Goal: Contribute content: Contribute content

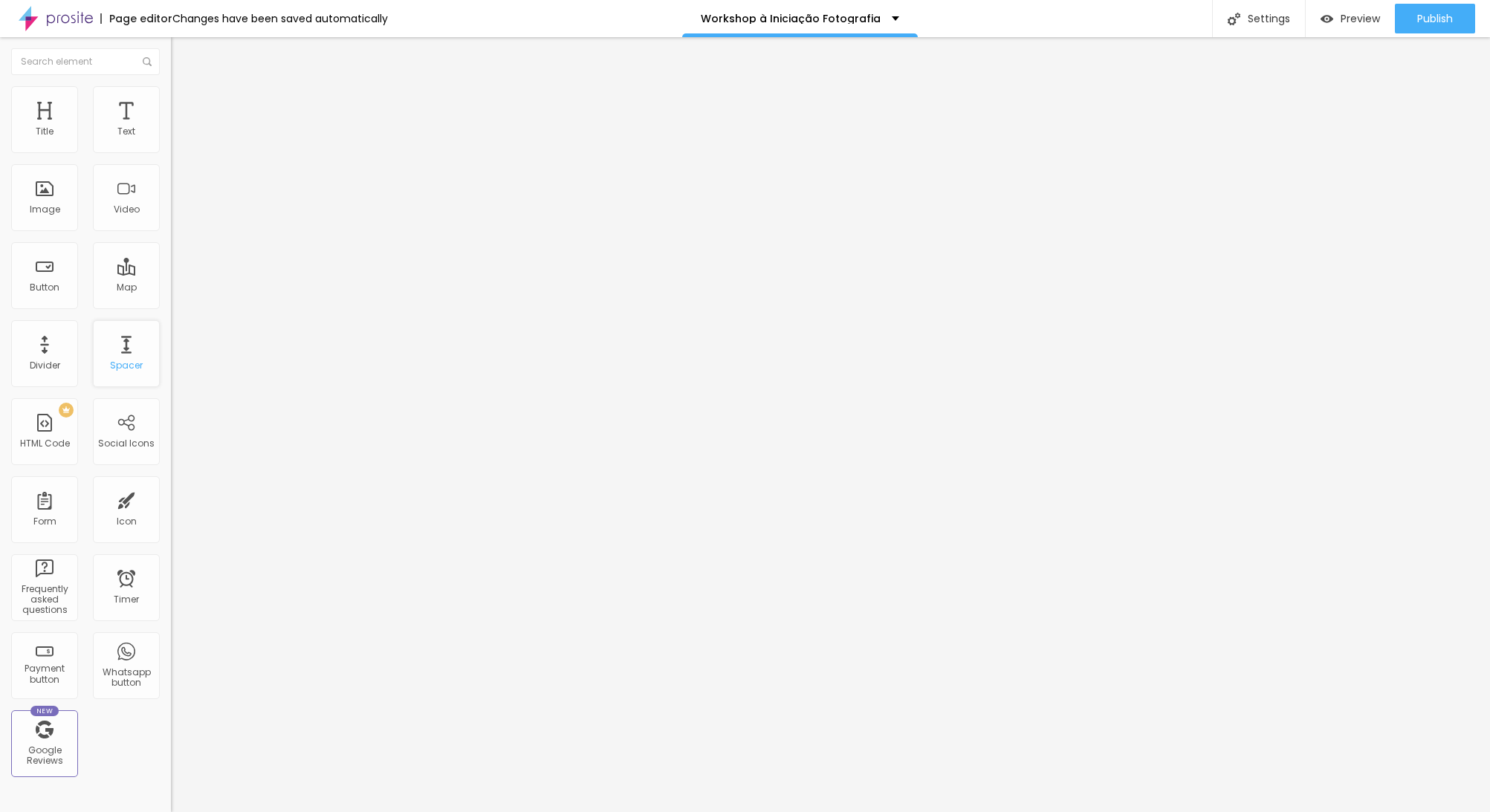
click at [134, 350] on div "Spacer" at bounding box center [126, 354] width 67 height 67
click at [61, 339] on div "Divider" at bounding box center [45, 354] width 67 height 67
click at [58, 210] on div "Image" at bounding box center [45, 210] width 31 height 10
type input "0.1"
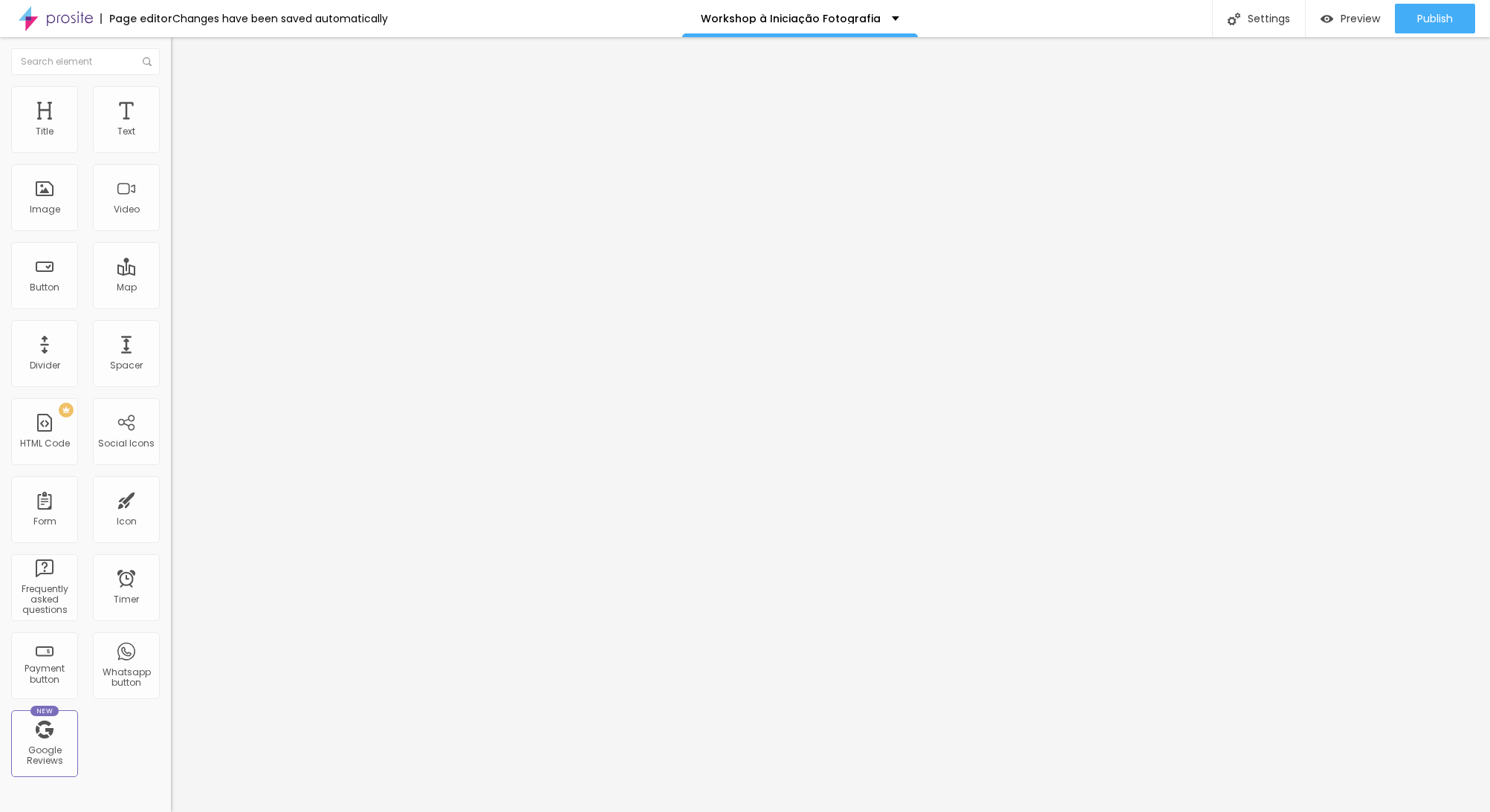
type input "0.2"
type input "0.3"
type input "0.4"
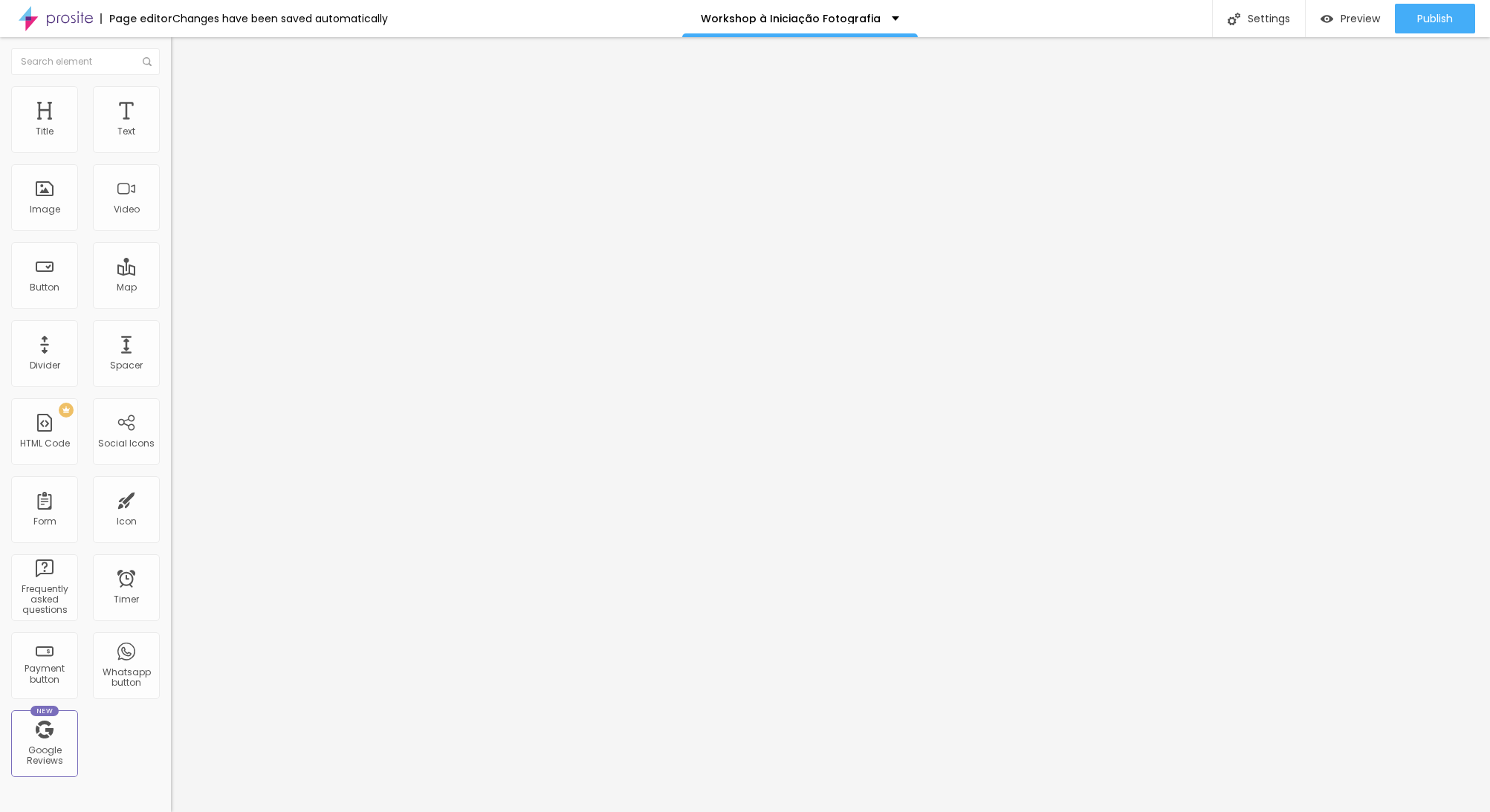
type input "0.4"
type input "0.5"
type input "0.4"
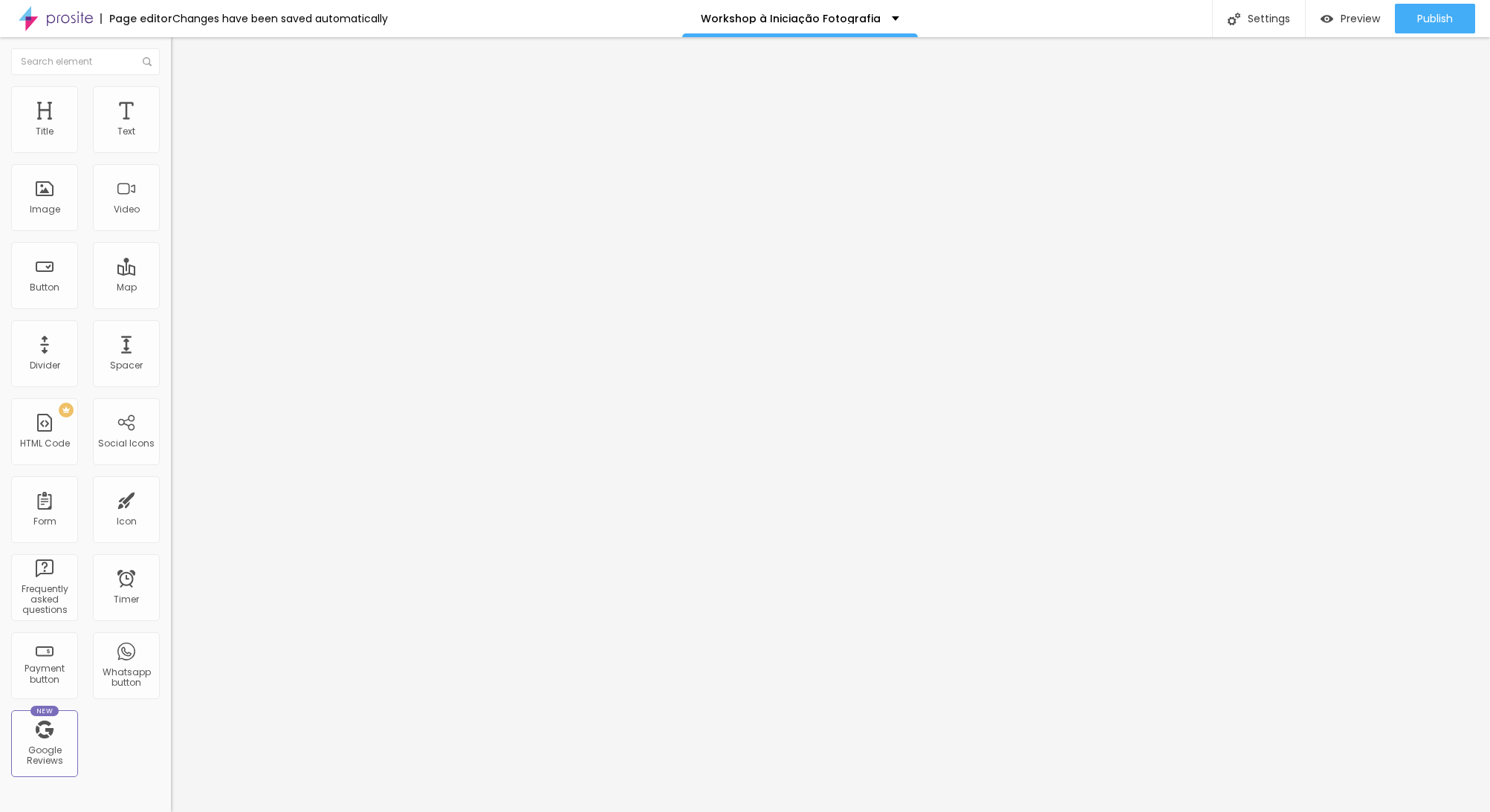
type input "0.3"
type input "0.2"
type input "0.1"
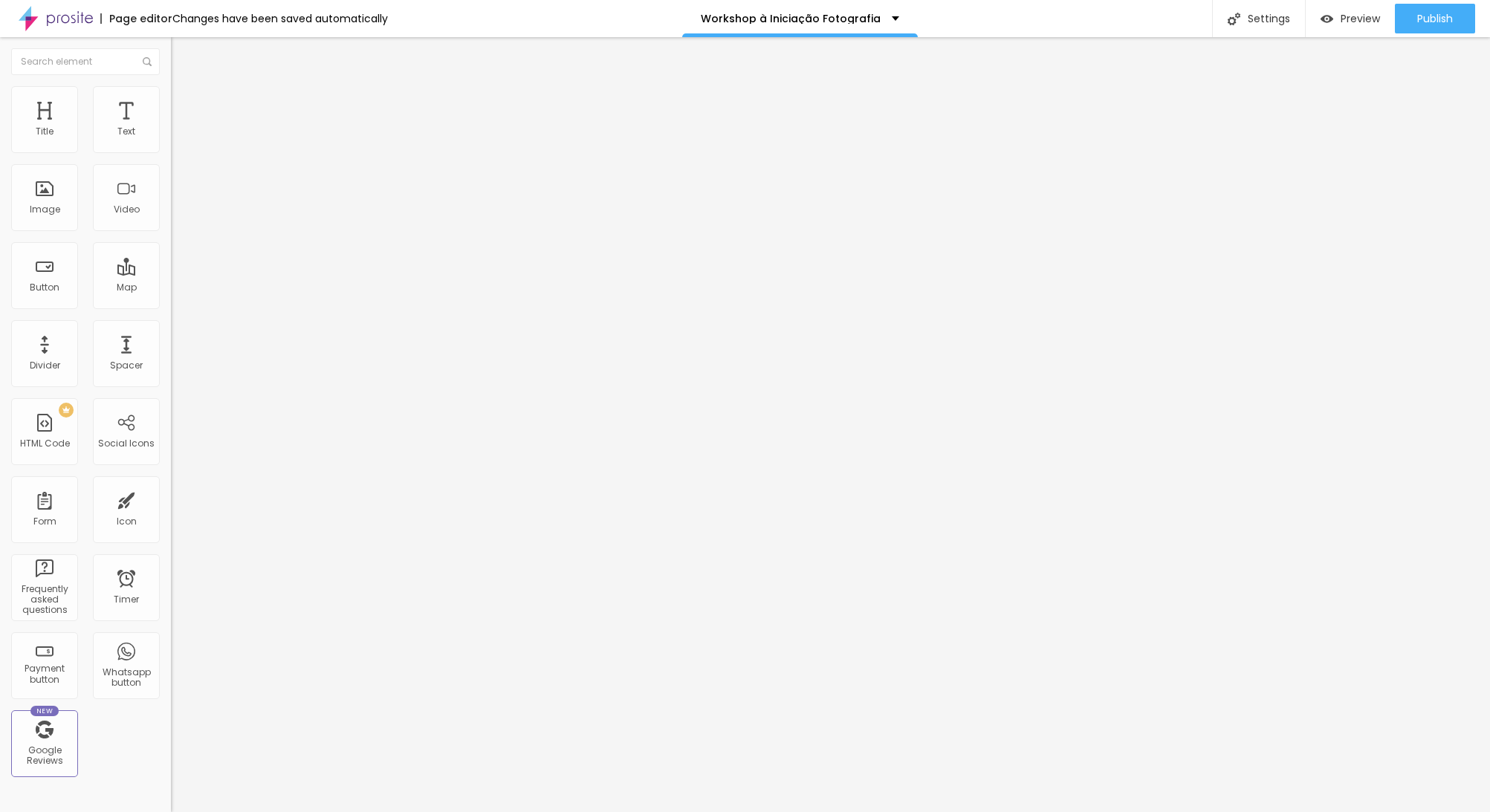
type input "0.1"
type input "0"
type input "0.1"
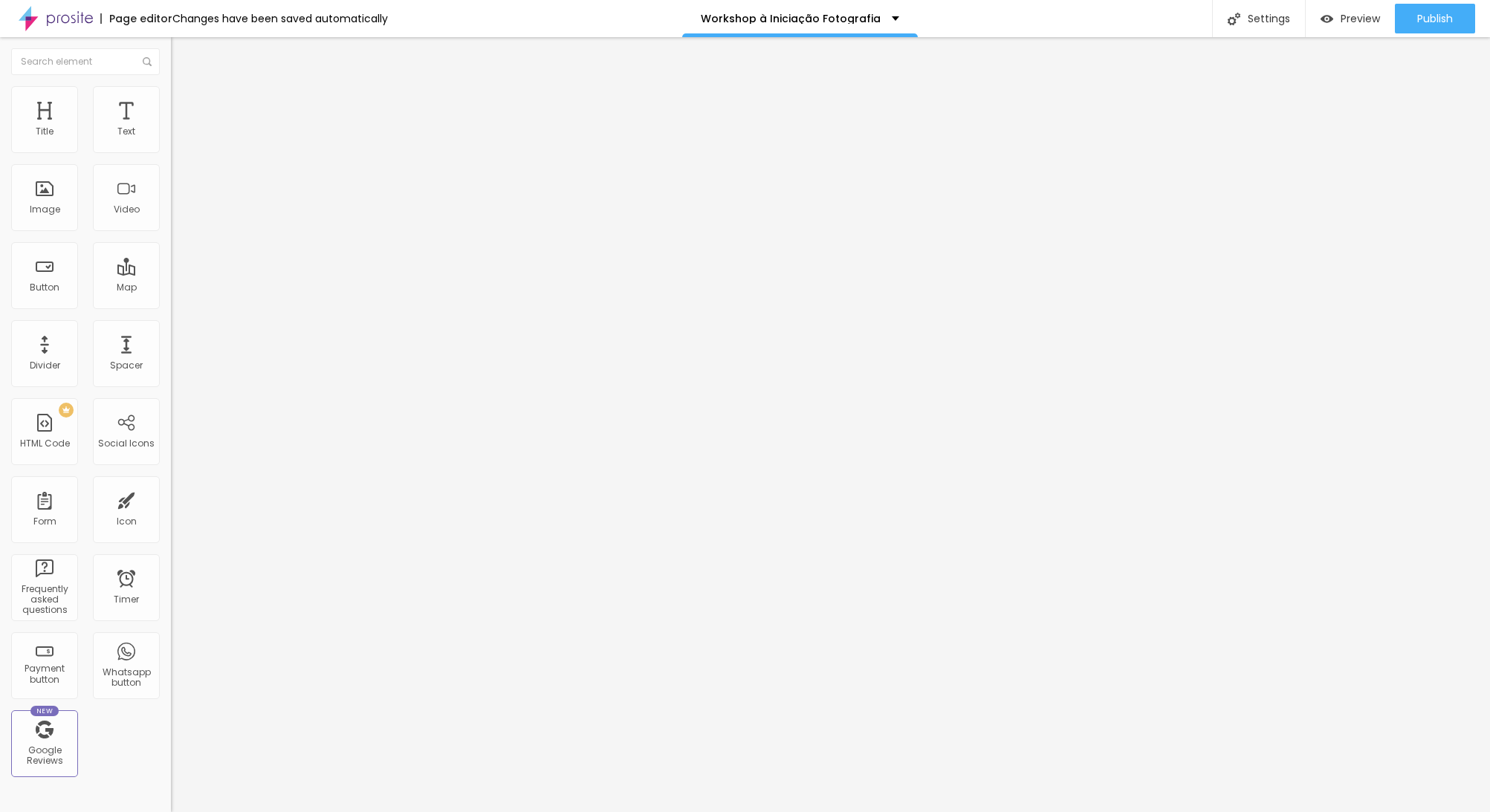
type input "0.1"
click at [171, 484] on input "range" at bounding box center [219, 490] width 96 height 12
type input "1"
type input "2"
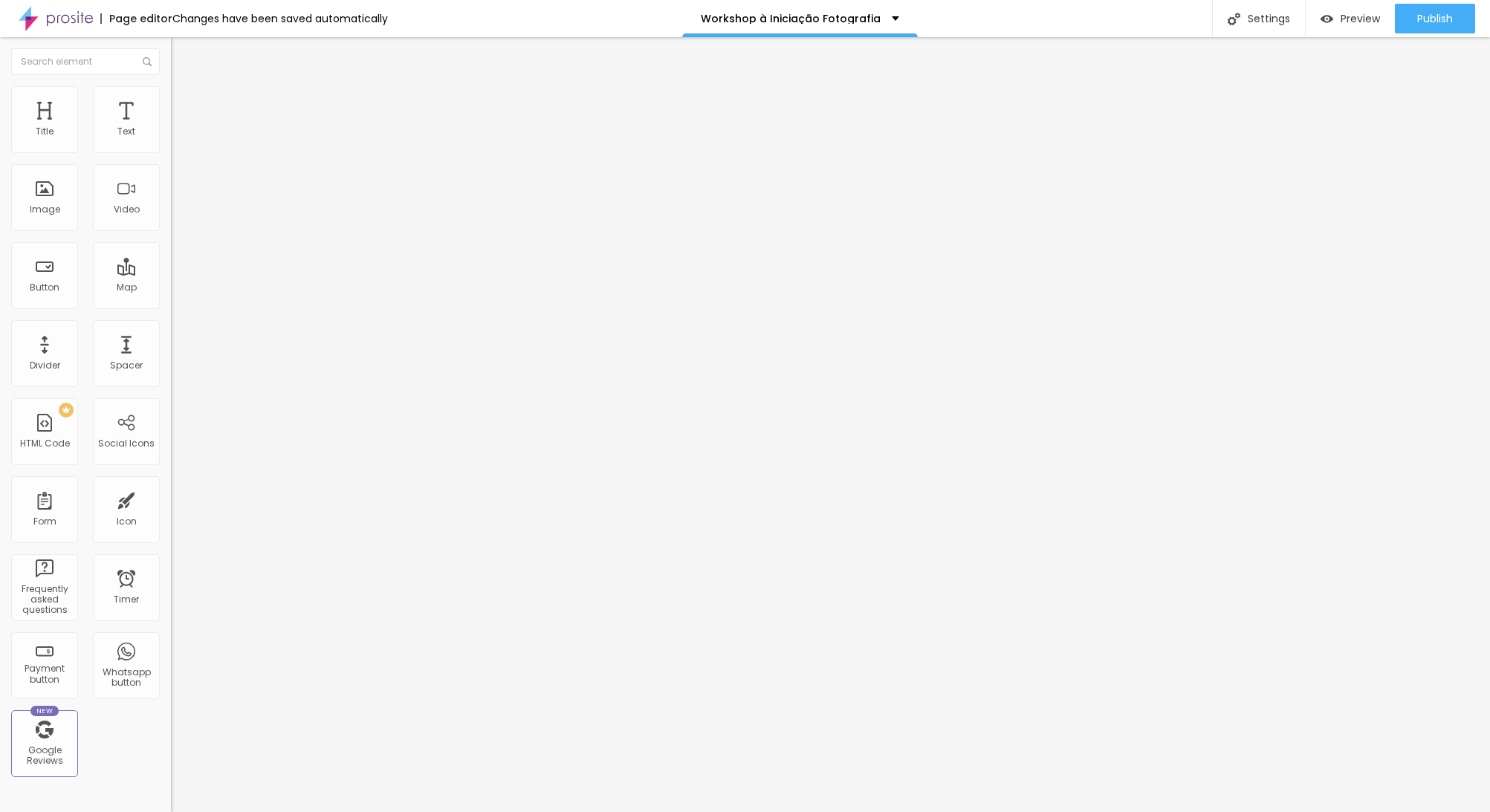
type input "2"
type input "3"
type input "4"
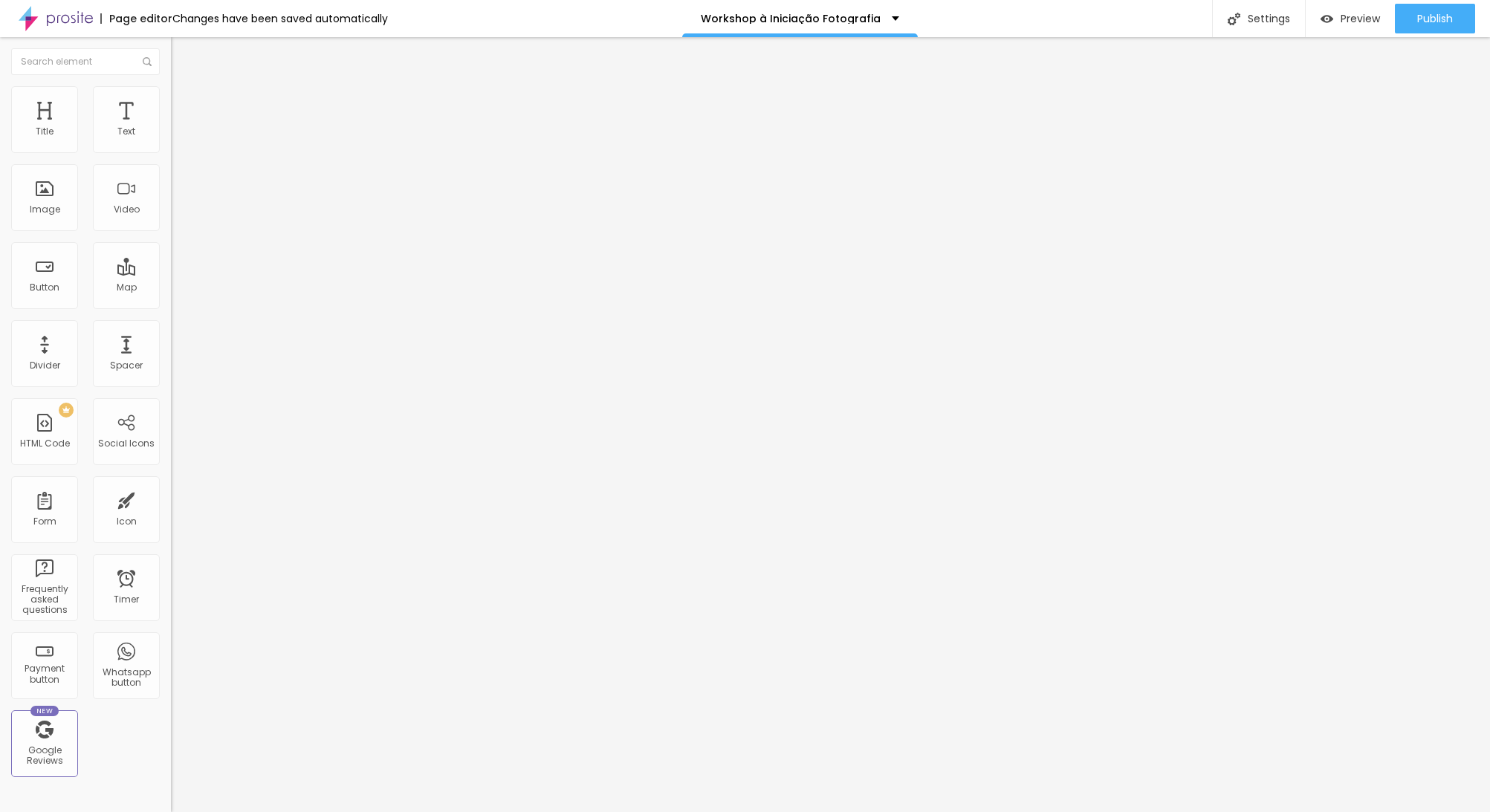
type input "3"
type input "2"
type input "1"
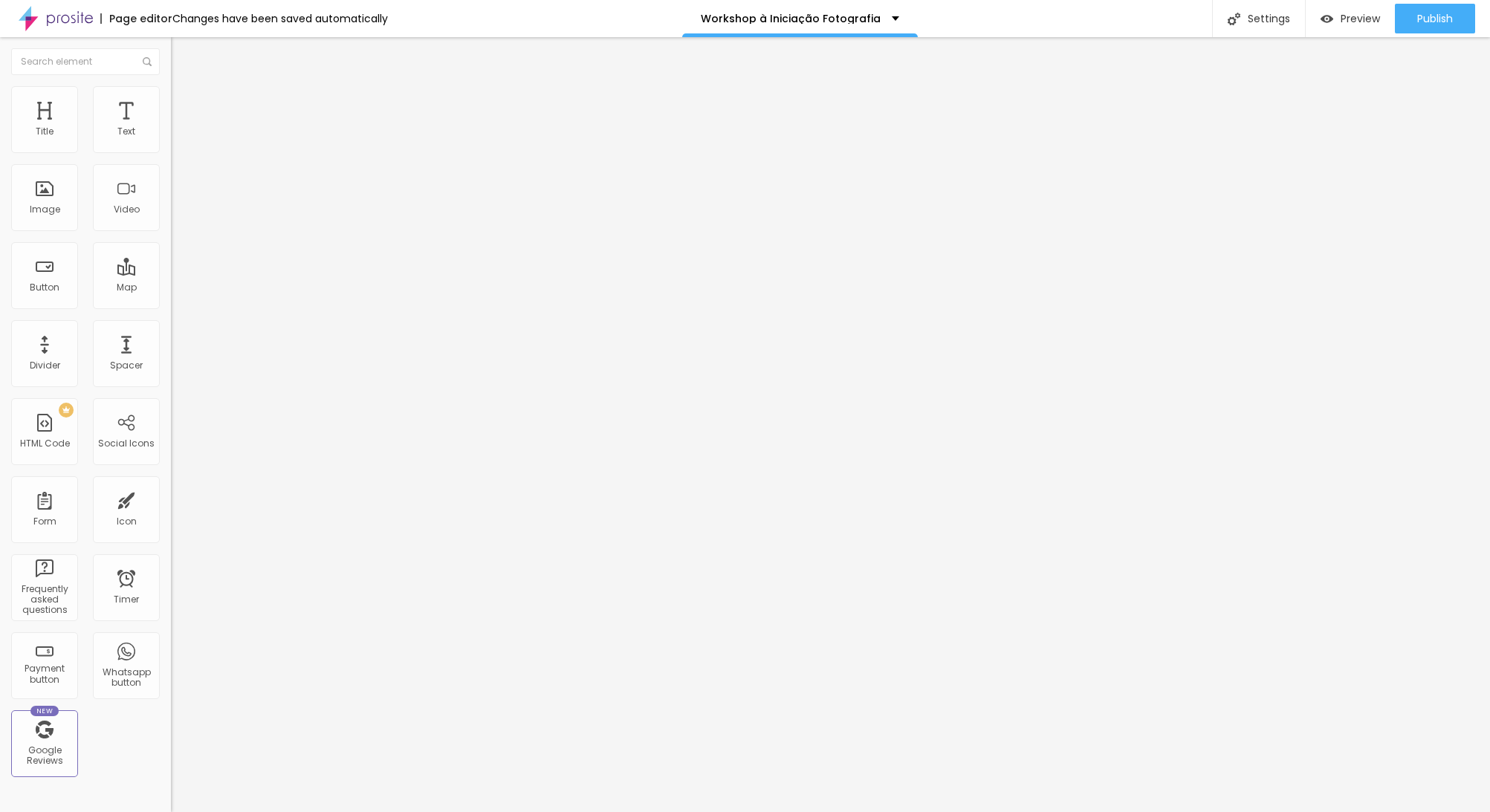
type input "1"
click at [171, 86] on img at bounding box center [178, 93] width 13 height 13
type input "11"
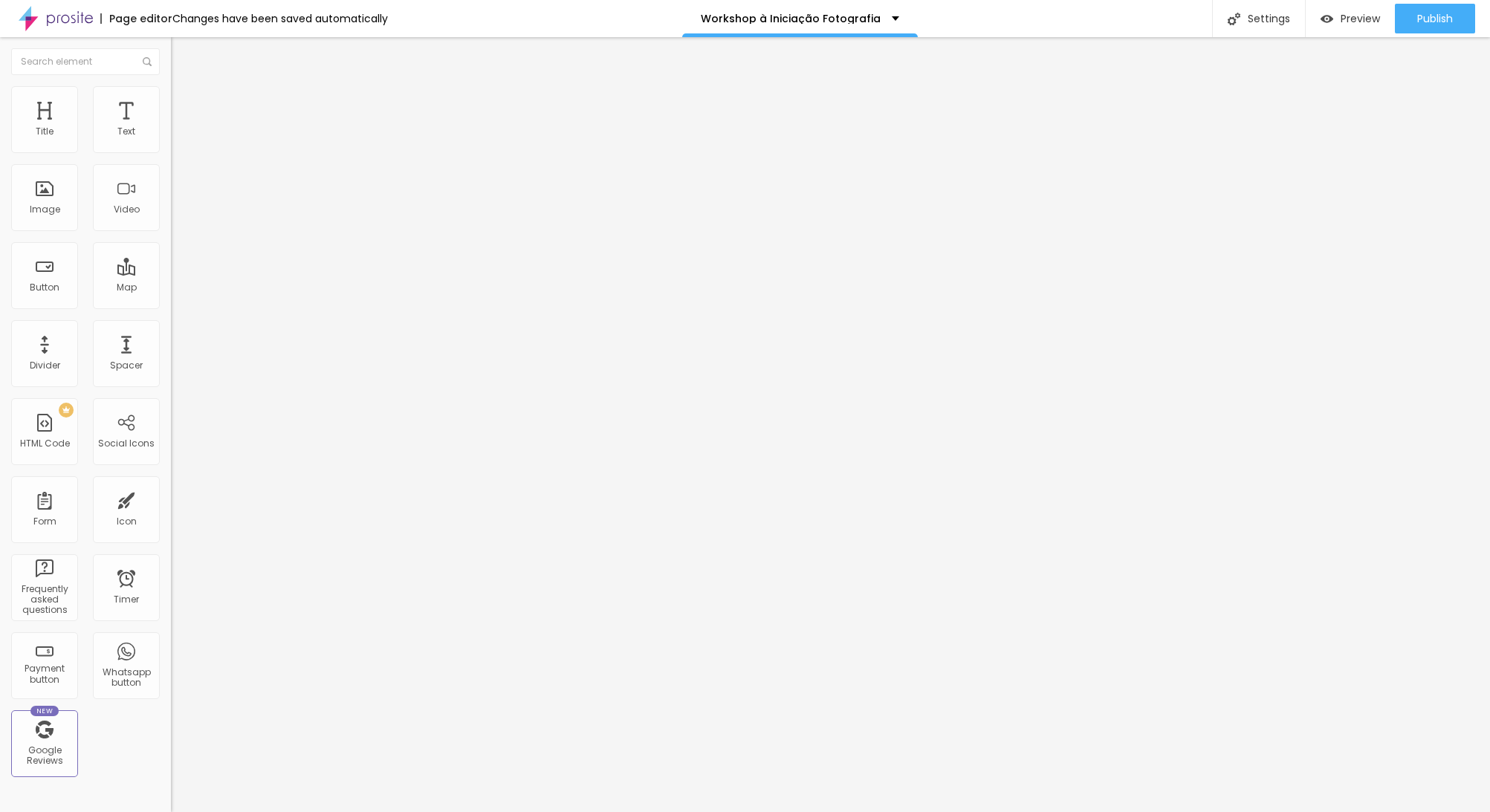
type input "11"
type input "12"
type input "13"
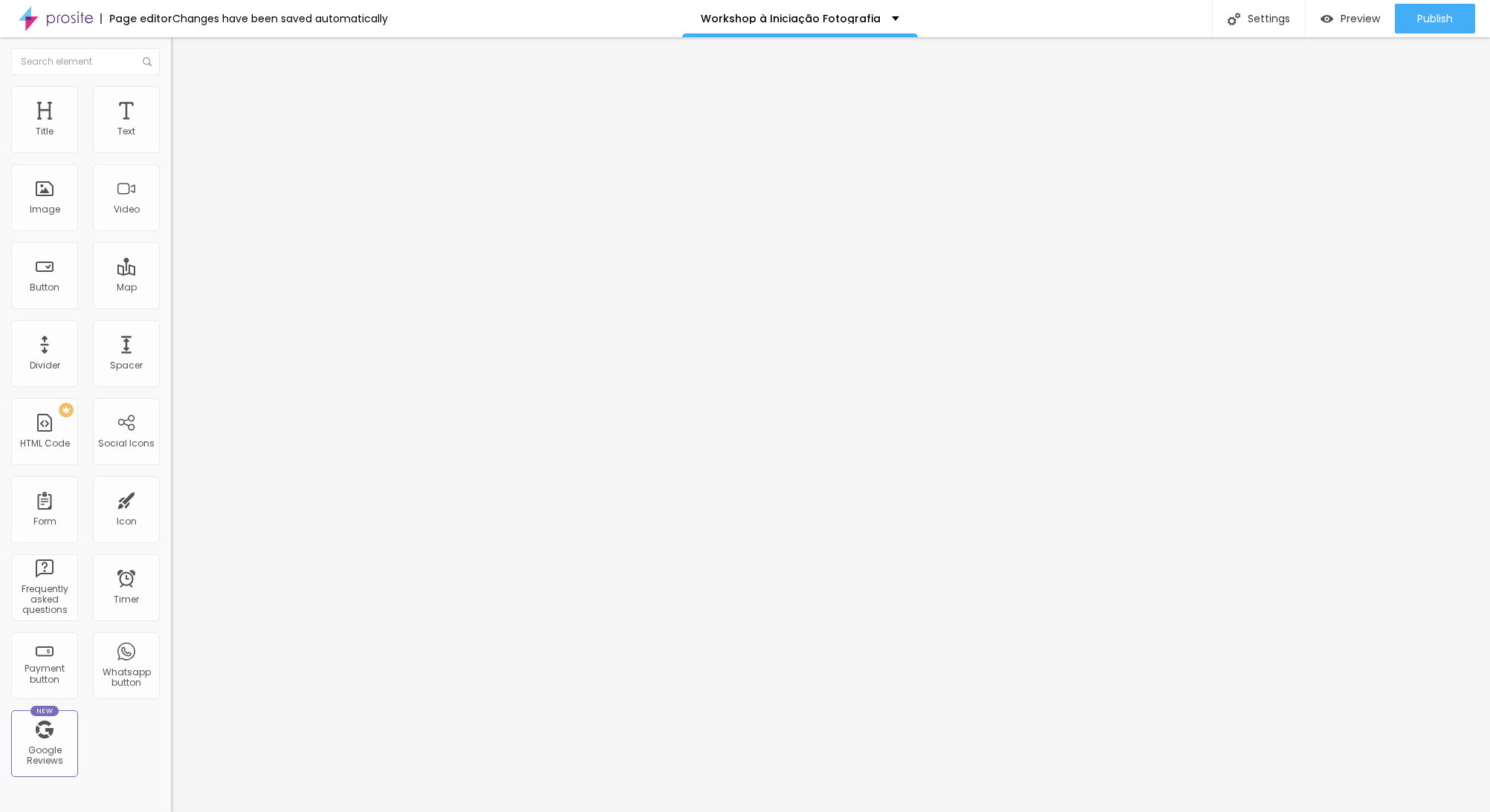
type input "14"
type input "15"
type input "16"
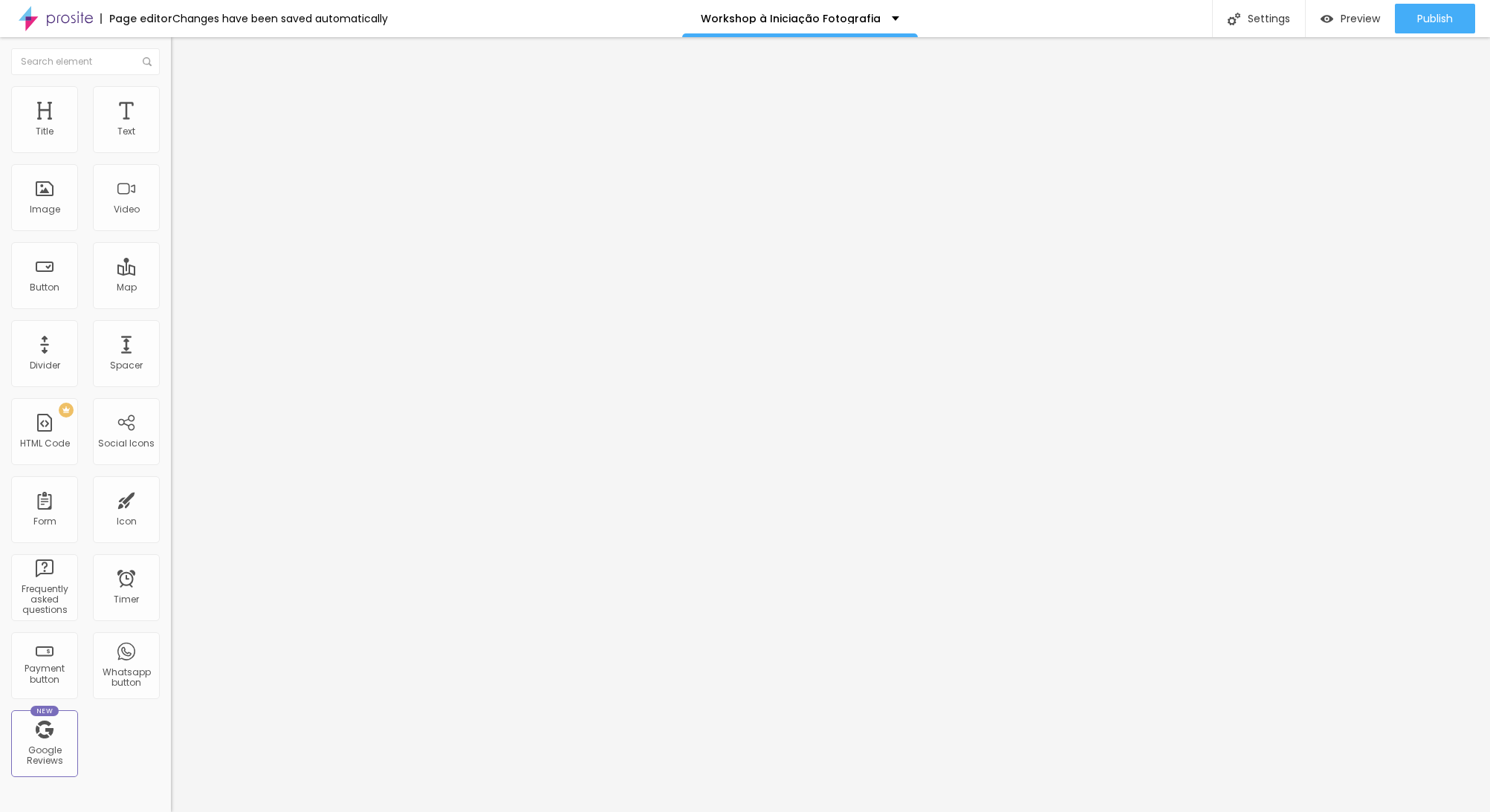
type input "16"
type input "17"
type input "18"
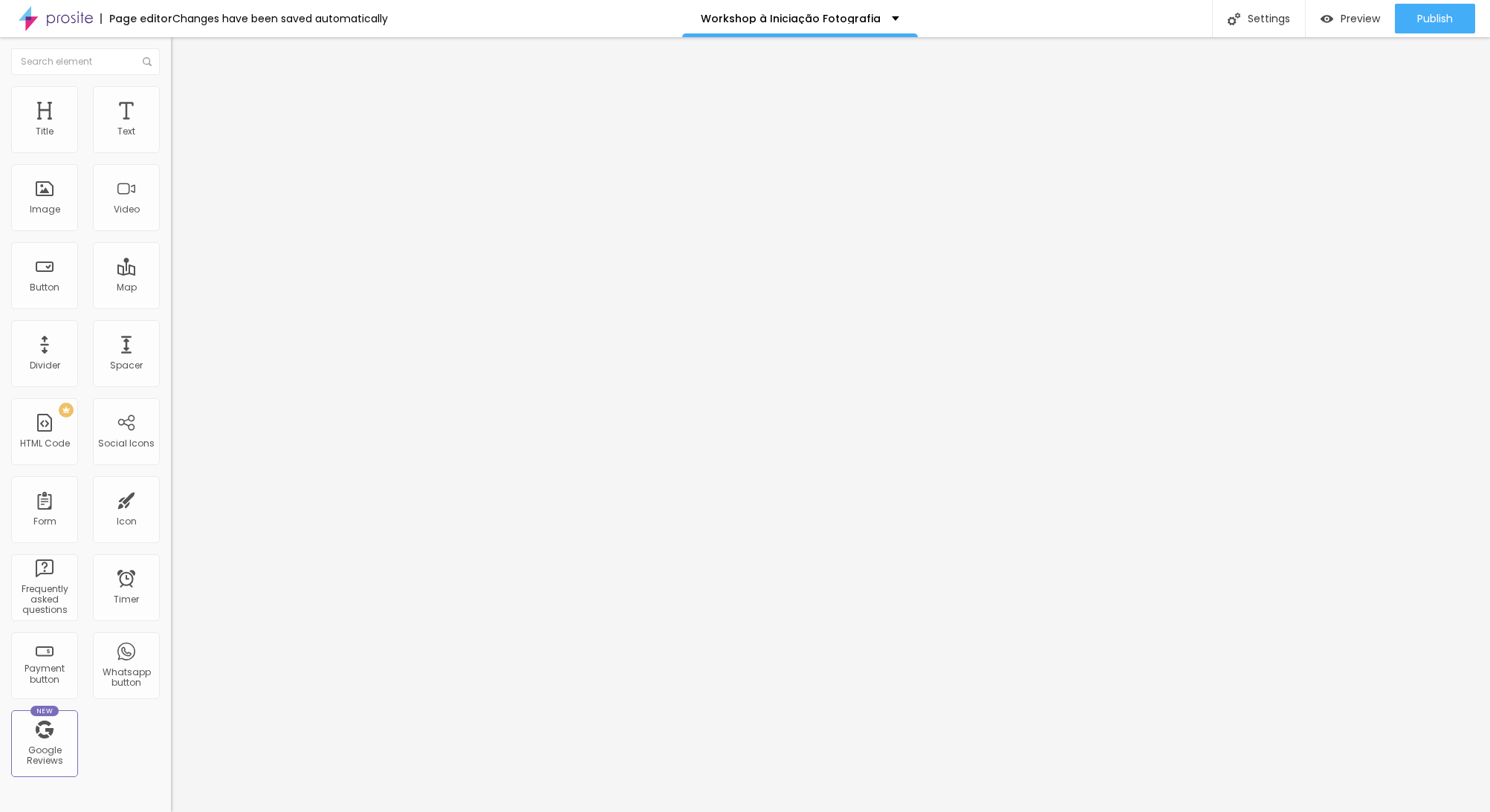
type input "19"
type input "20"
type input "21"
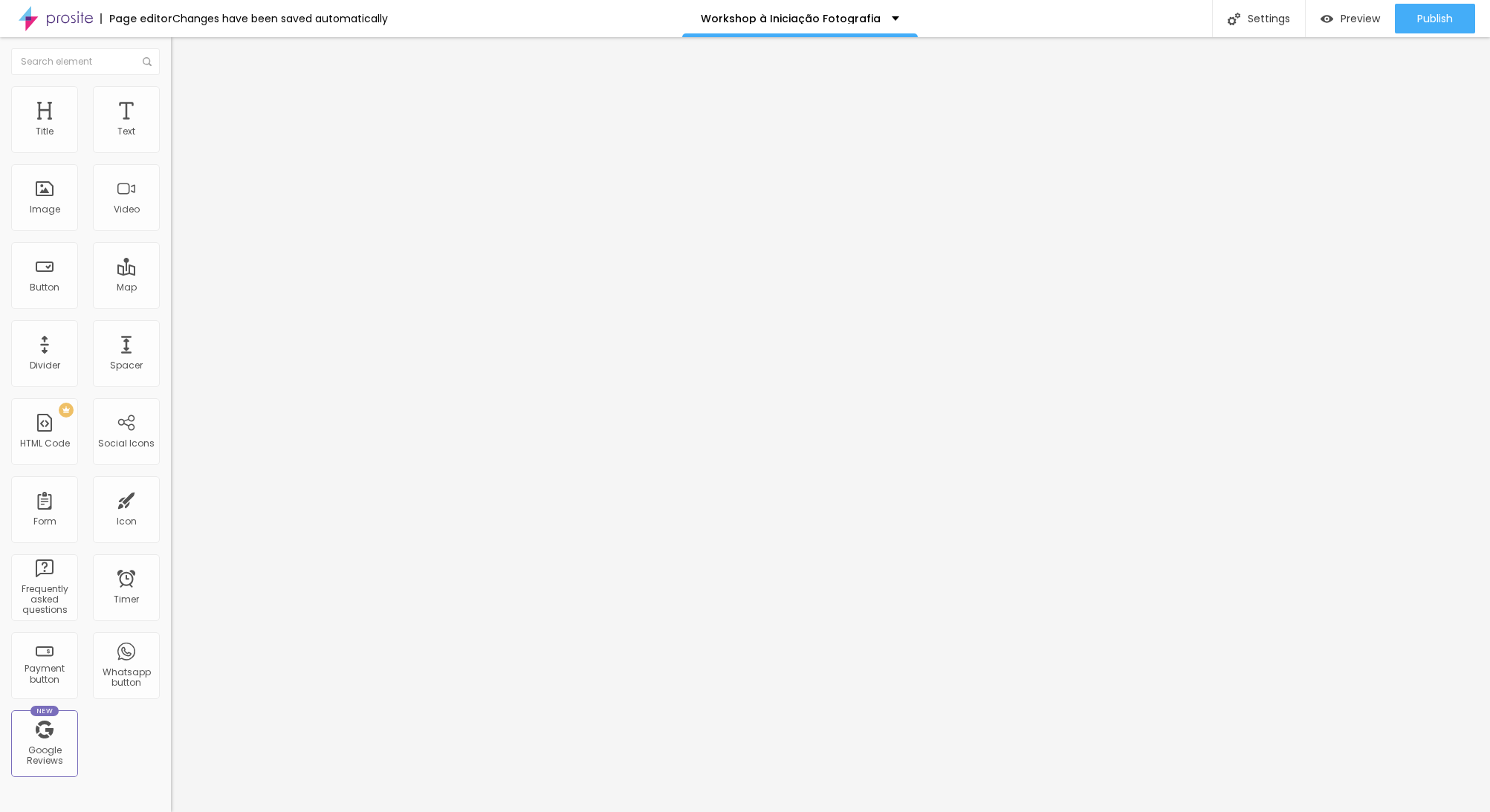
type input "21"
type input "20"
type input "19"
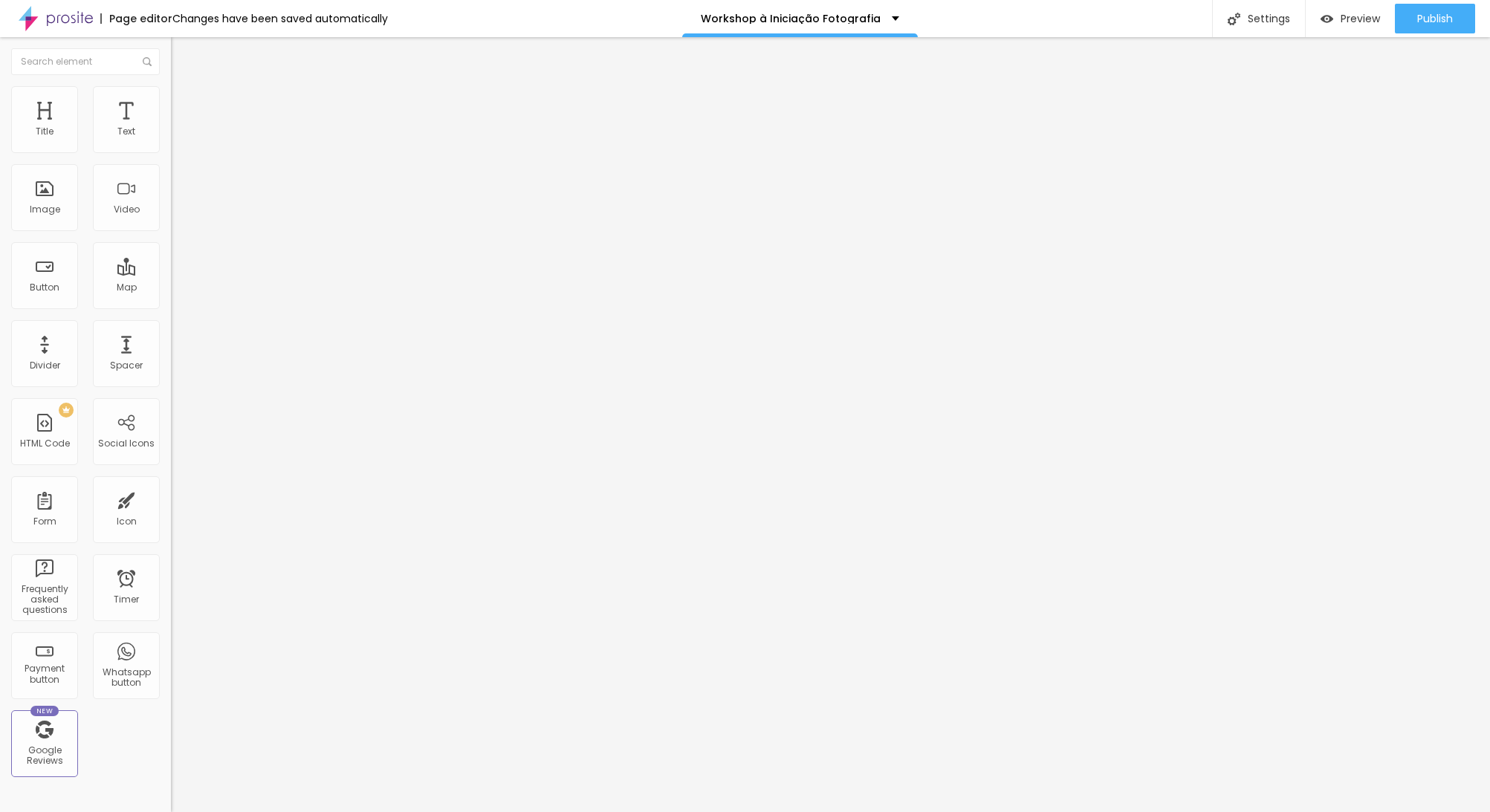
type input "18"
type input "17"
type input "16"
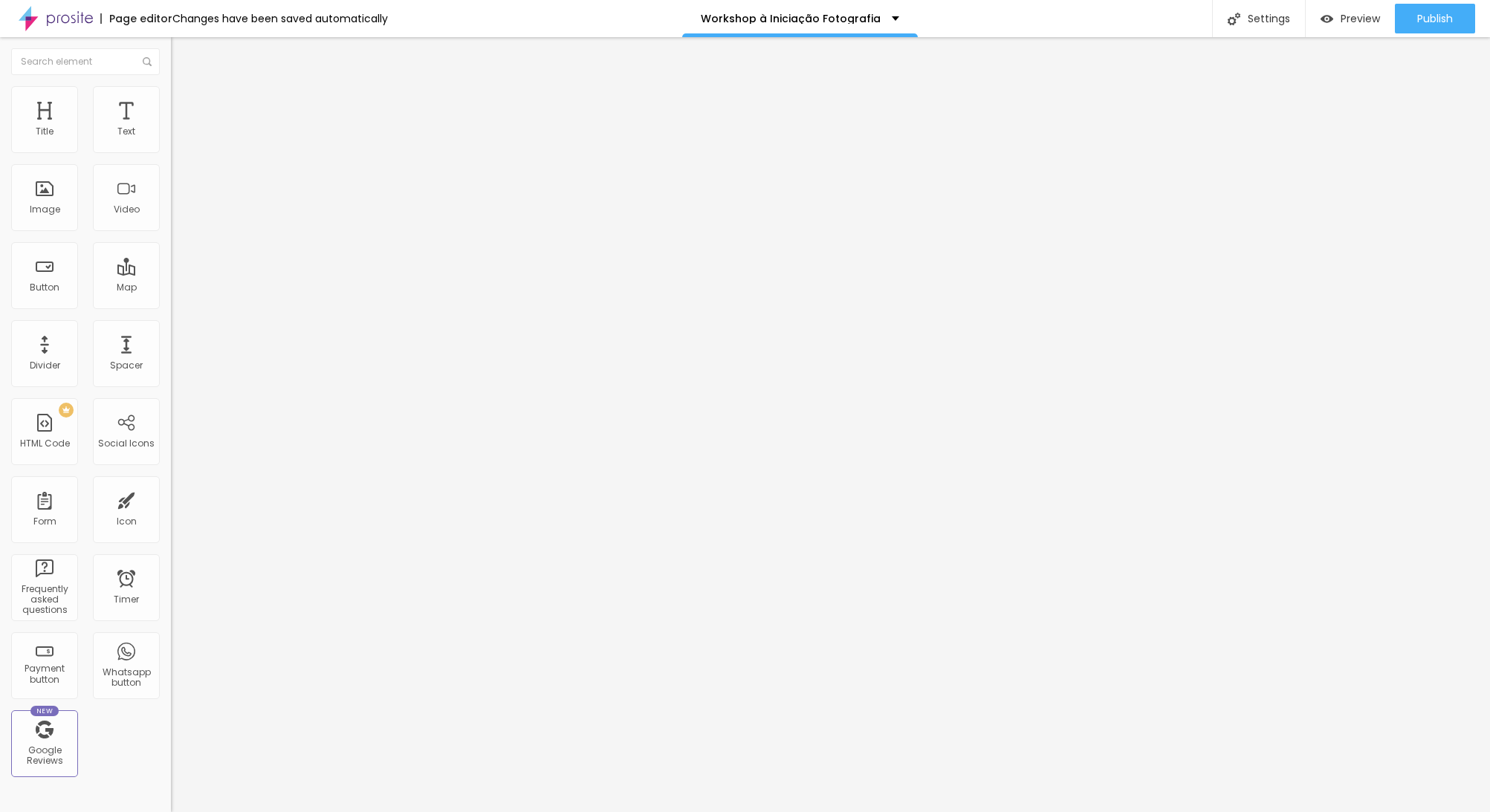
type input "16"
type input "15"
type input "14"
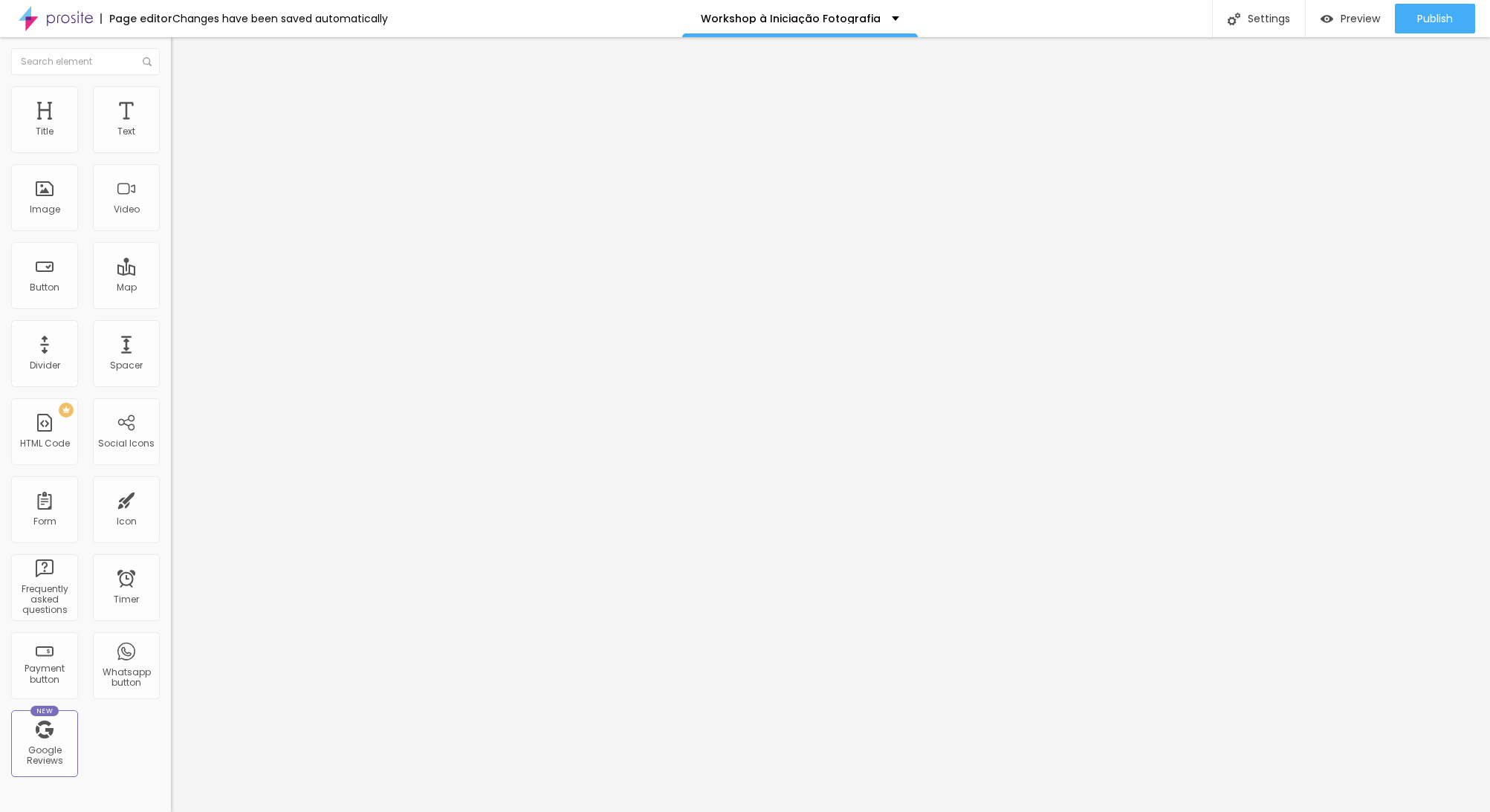
type input "13"
type input "12"
type input "11"
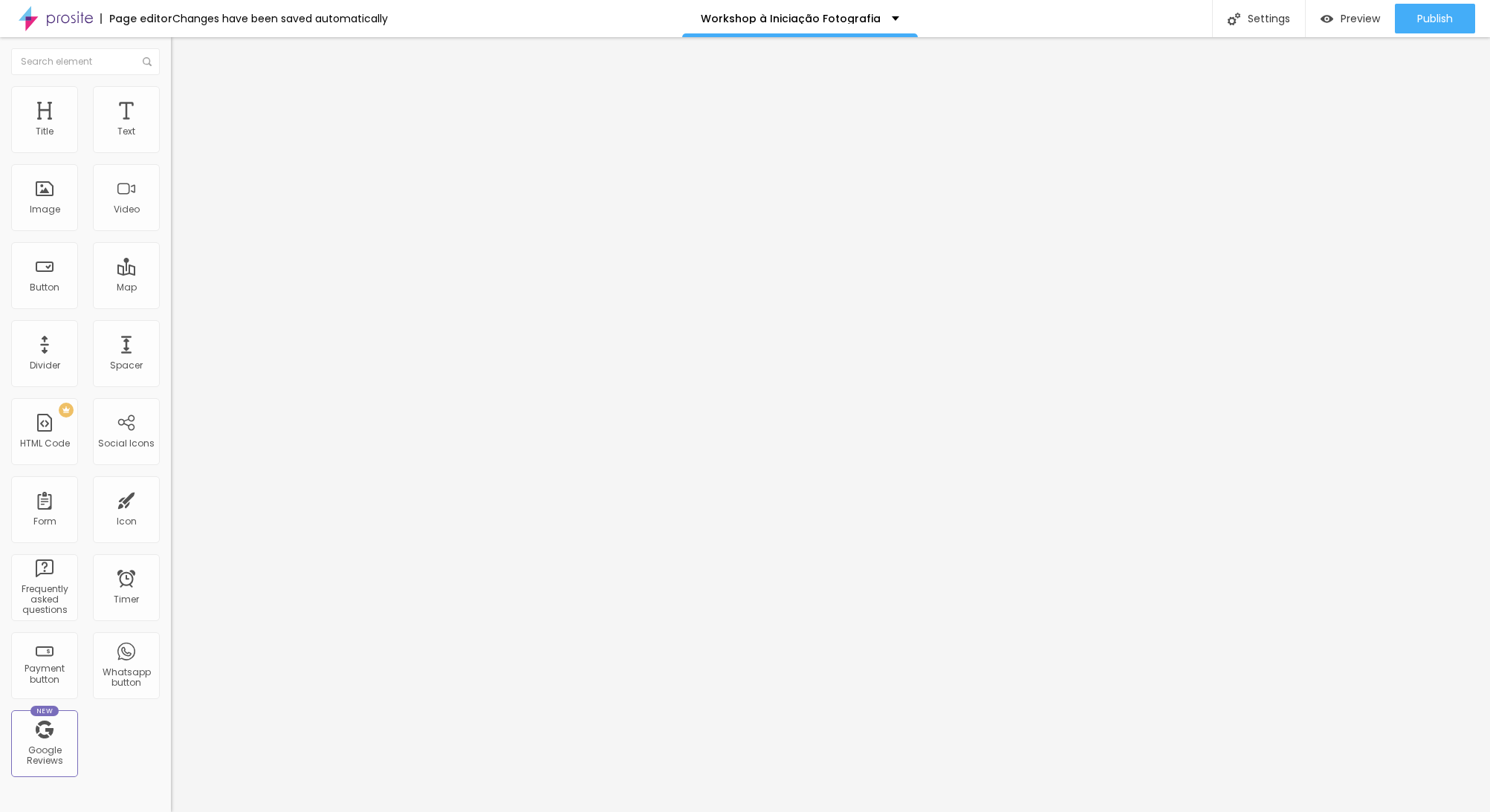
type input "11"
type input "10"
type input "9"
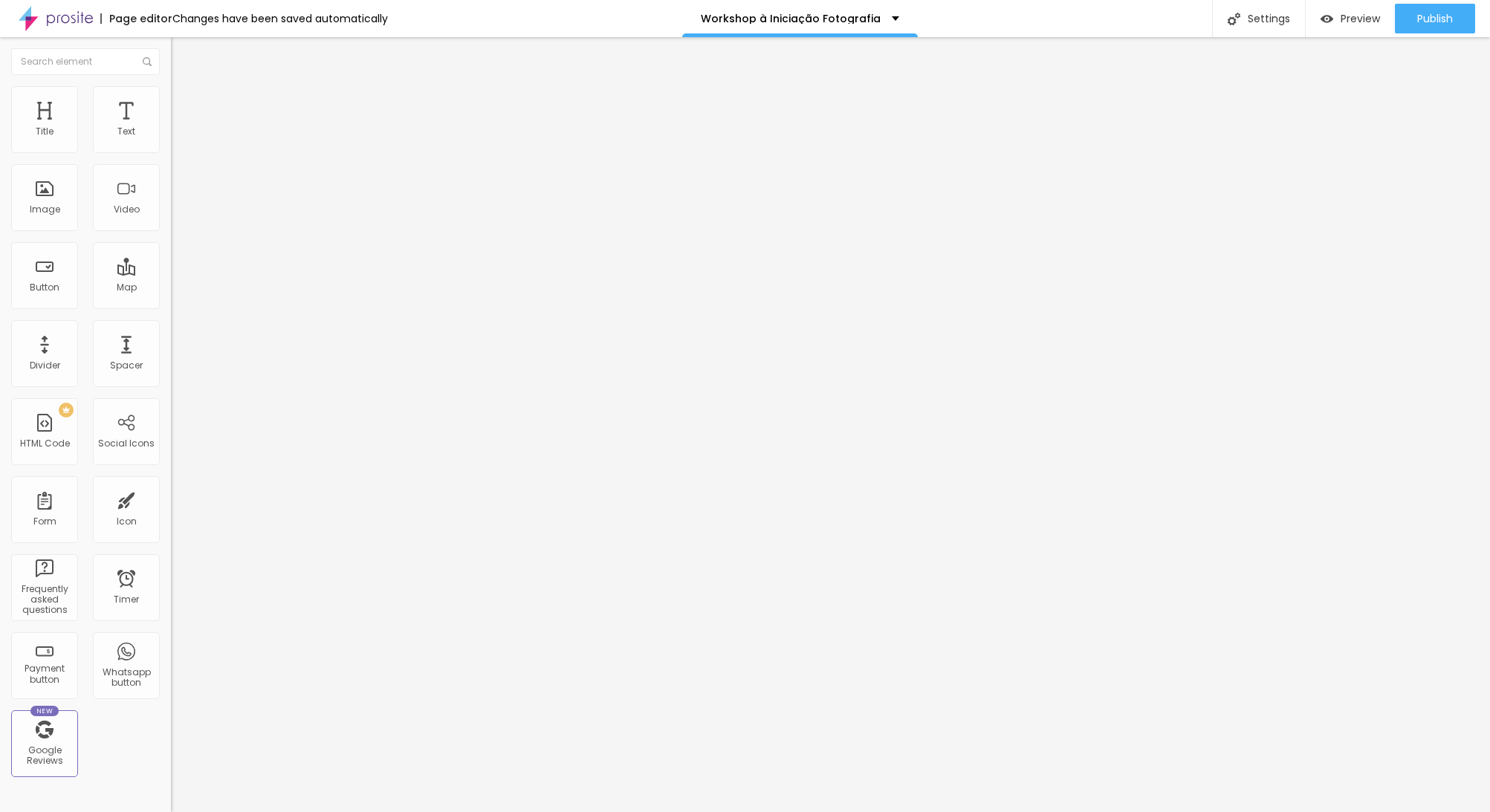
type input "8"
type input "7"
type input "6"
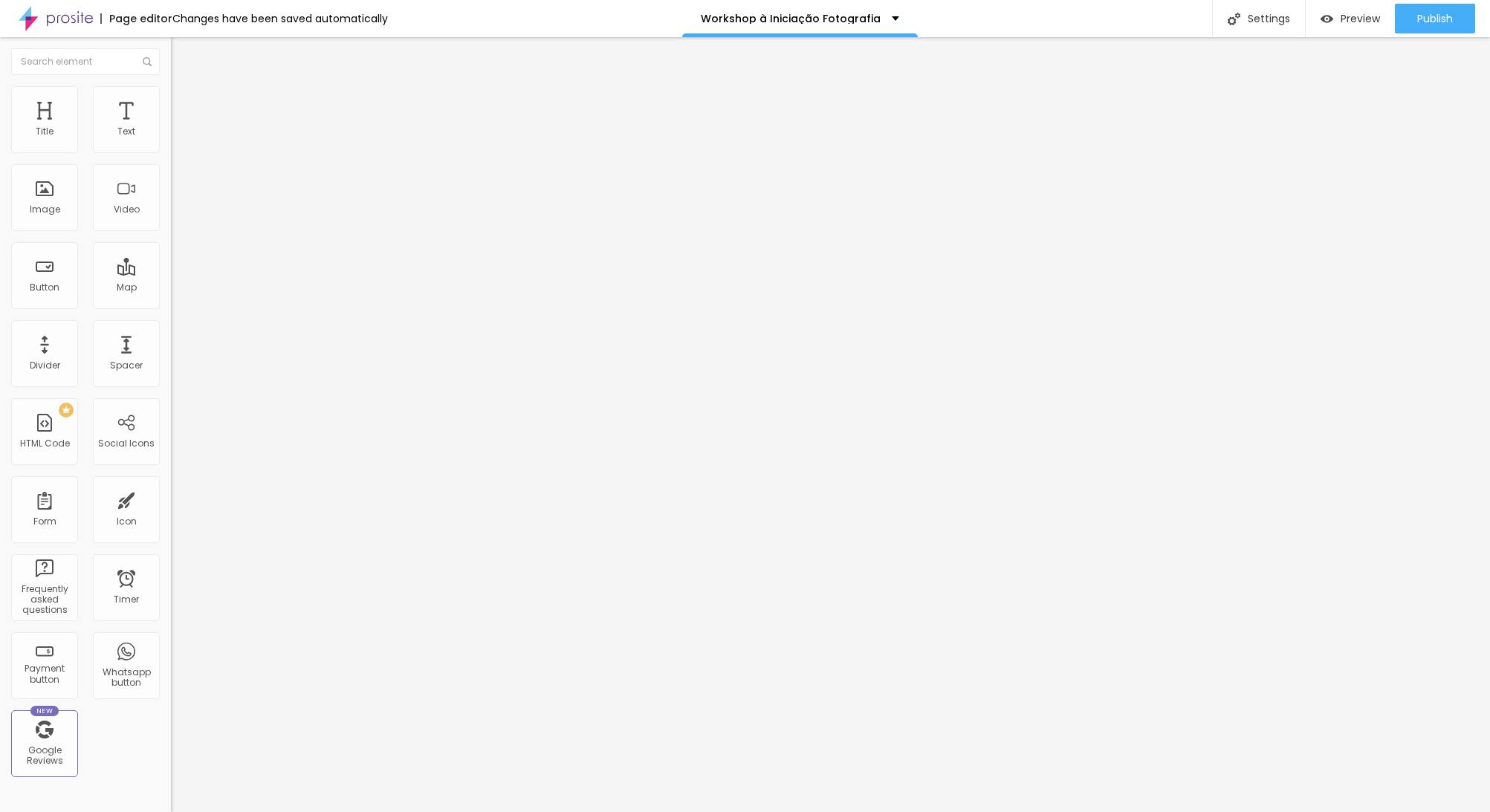
type input "6"
type input "5"
type input "4"
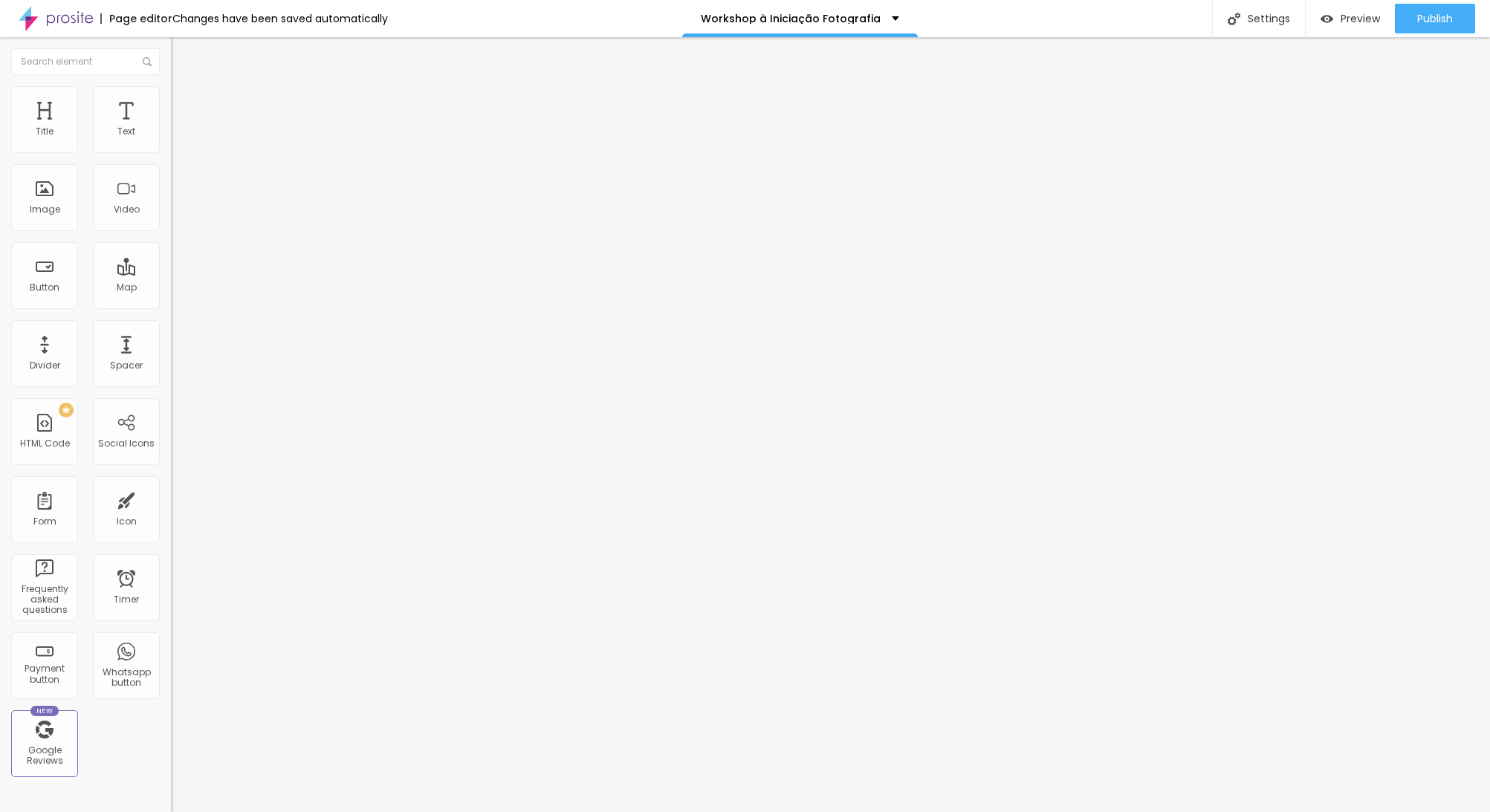
type input "3"
type input "0"
drag, startPoint x: 44, startPoint y: 145, endPoint x: 31, endPoint y: 146, distance: 13.0
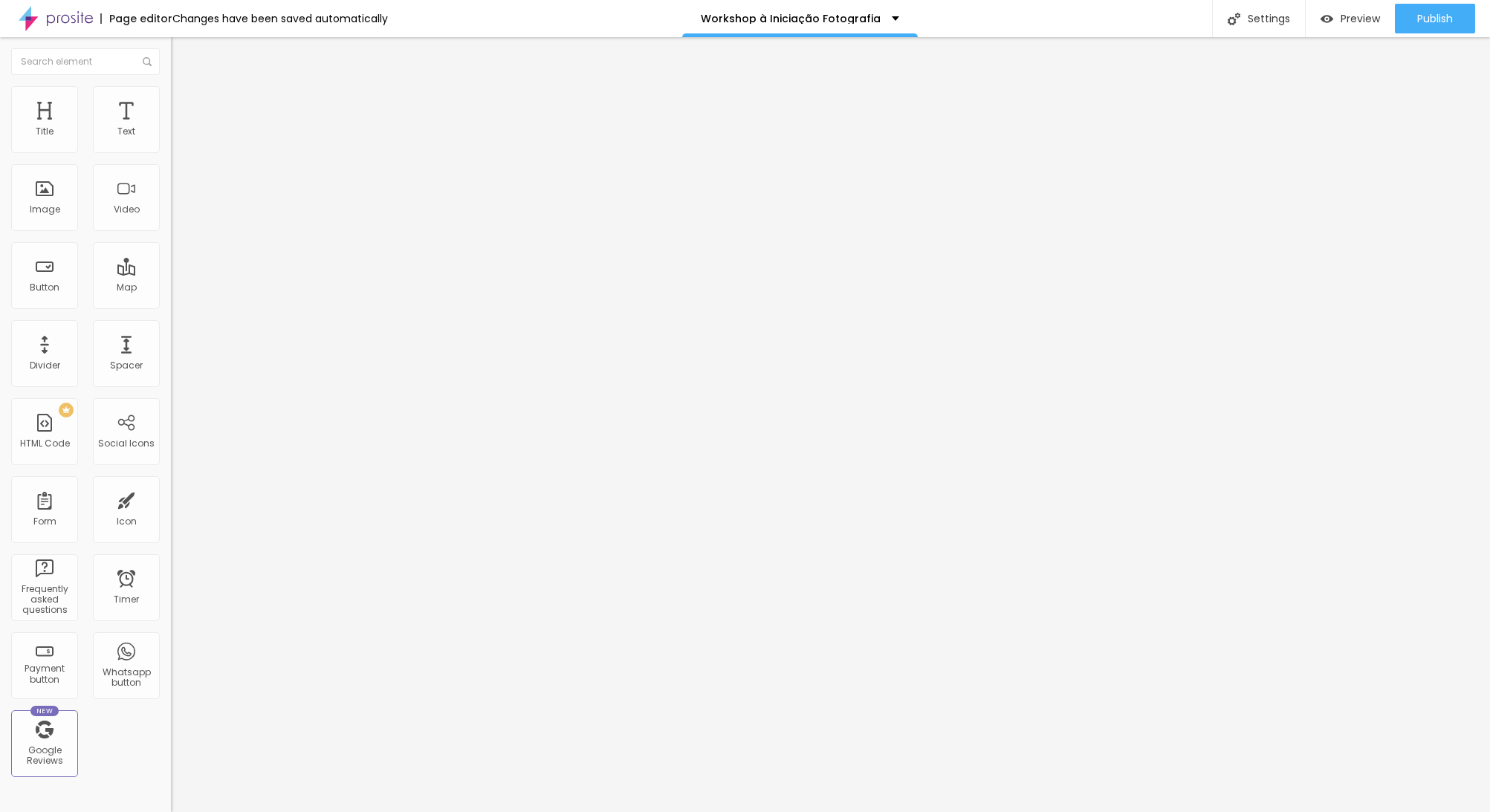
type input "0"
click at [171, 273] on input "range" at bounding box center [219, 279] width 96 height 12
type input "9"
type input "10"
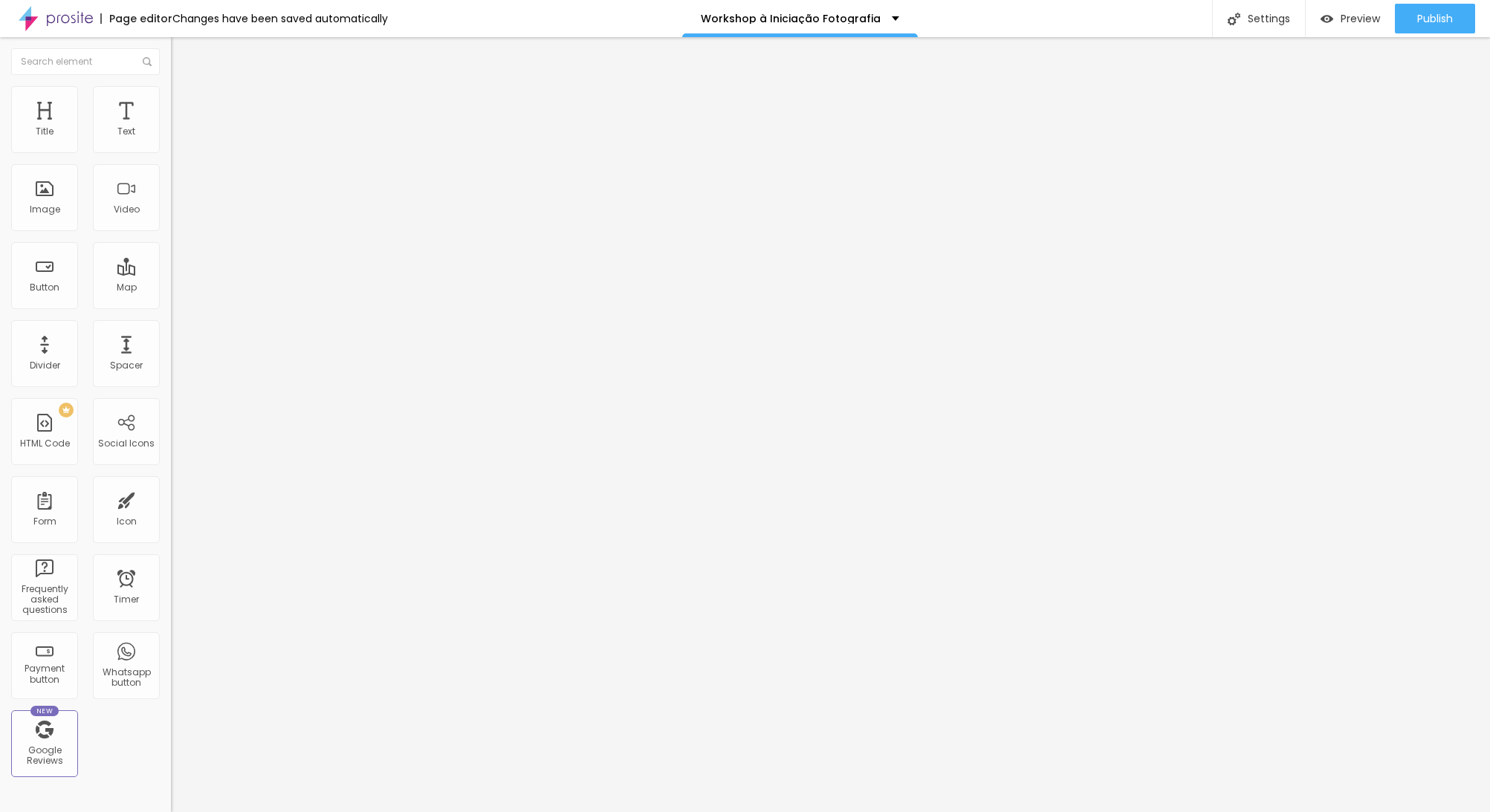
type input "10"
type input "11"
type input "13"
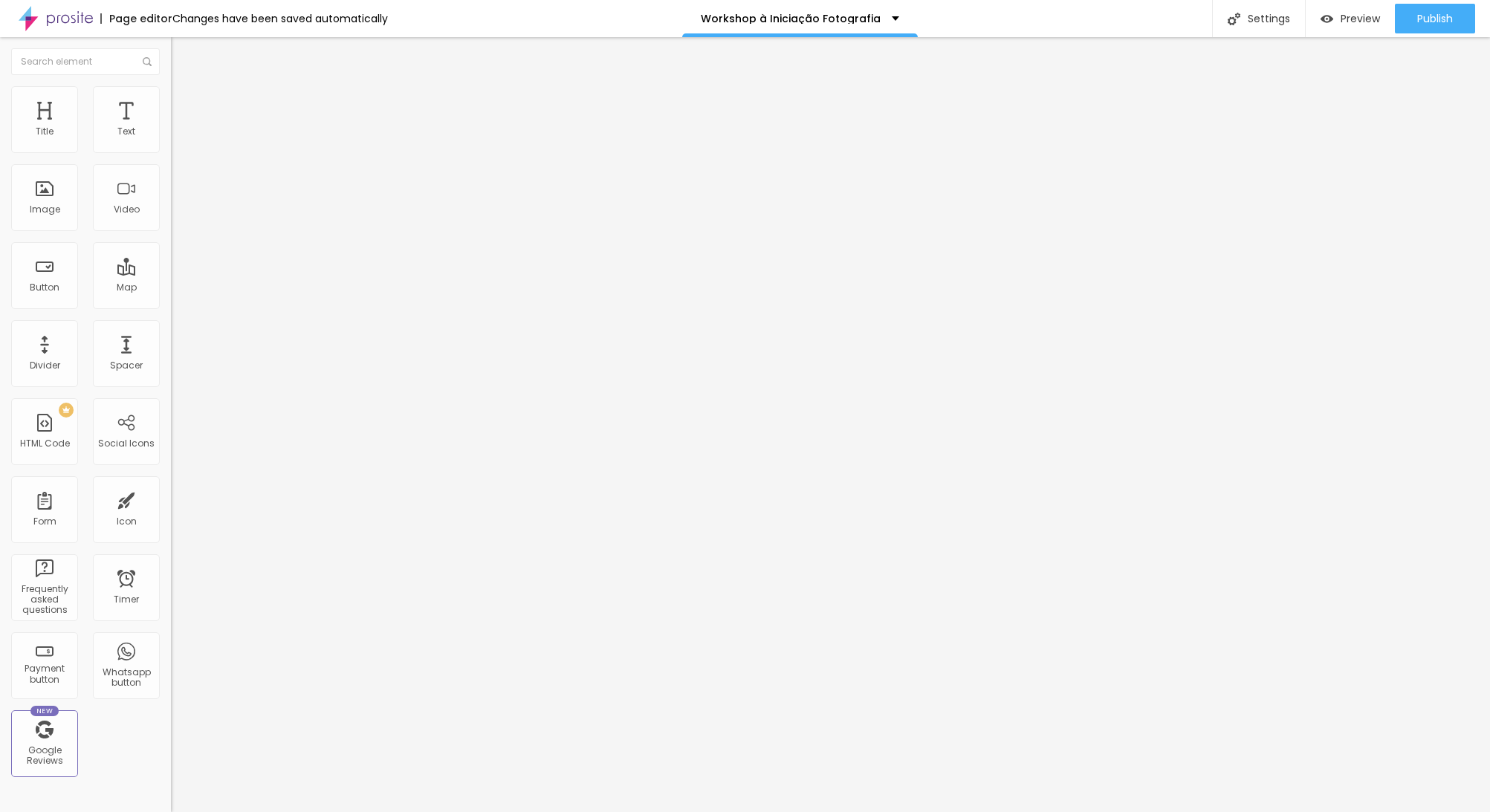
type input "14"
type input "15"
type input "16"
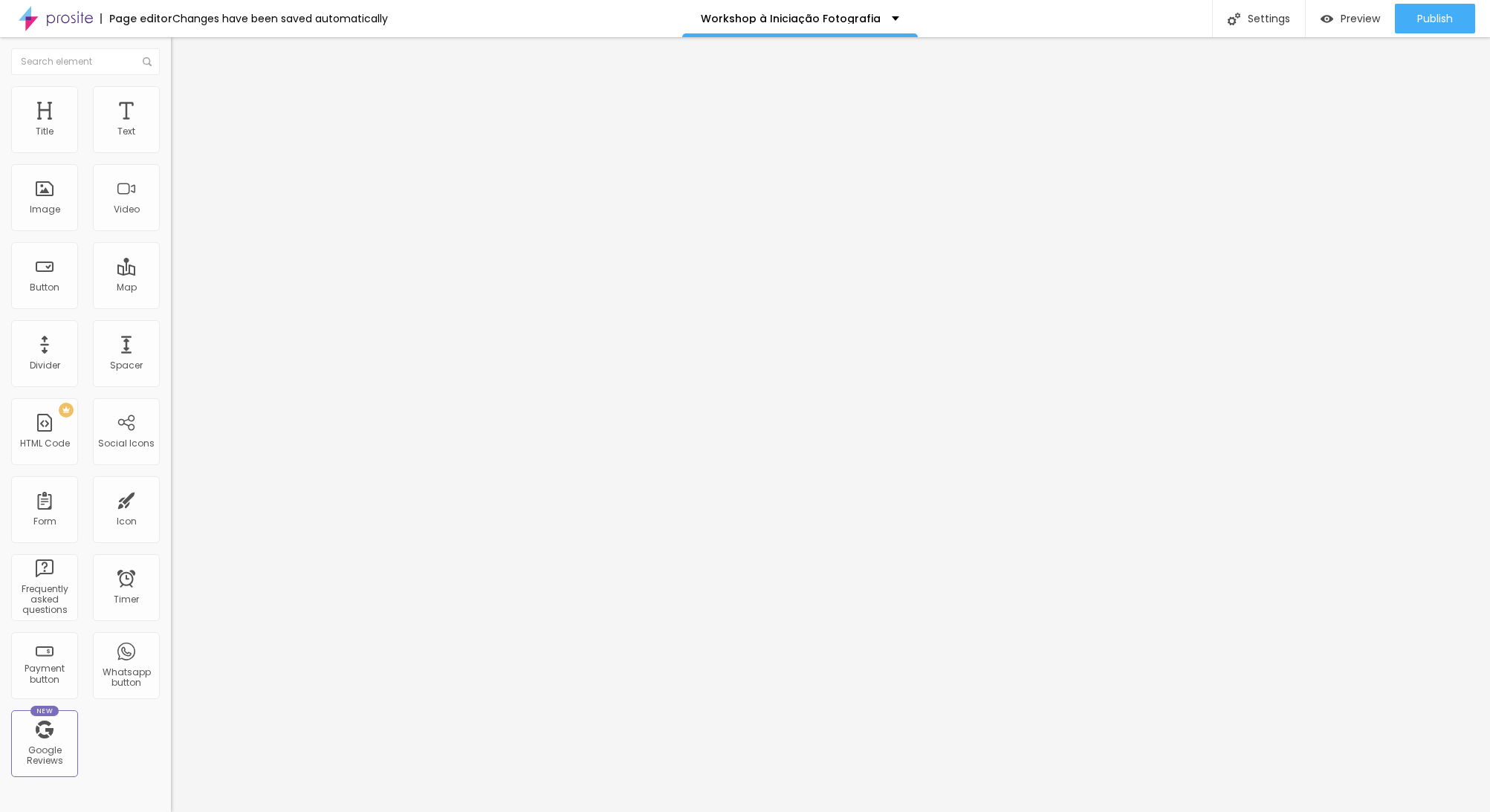
type input "16"
type input "17"
type input "18"
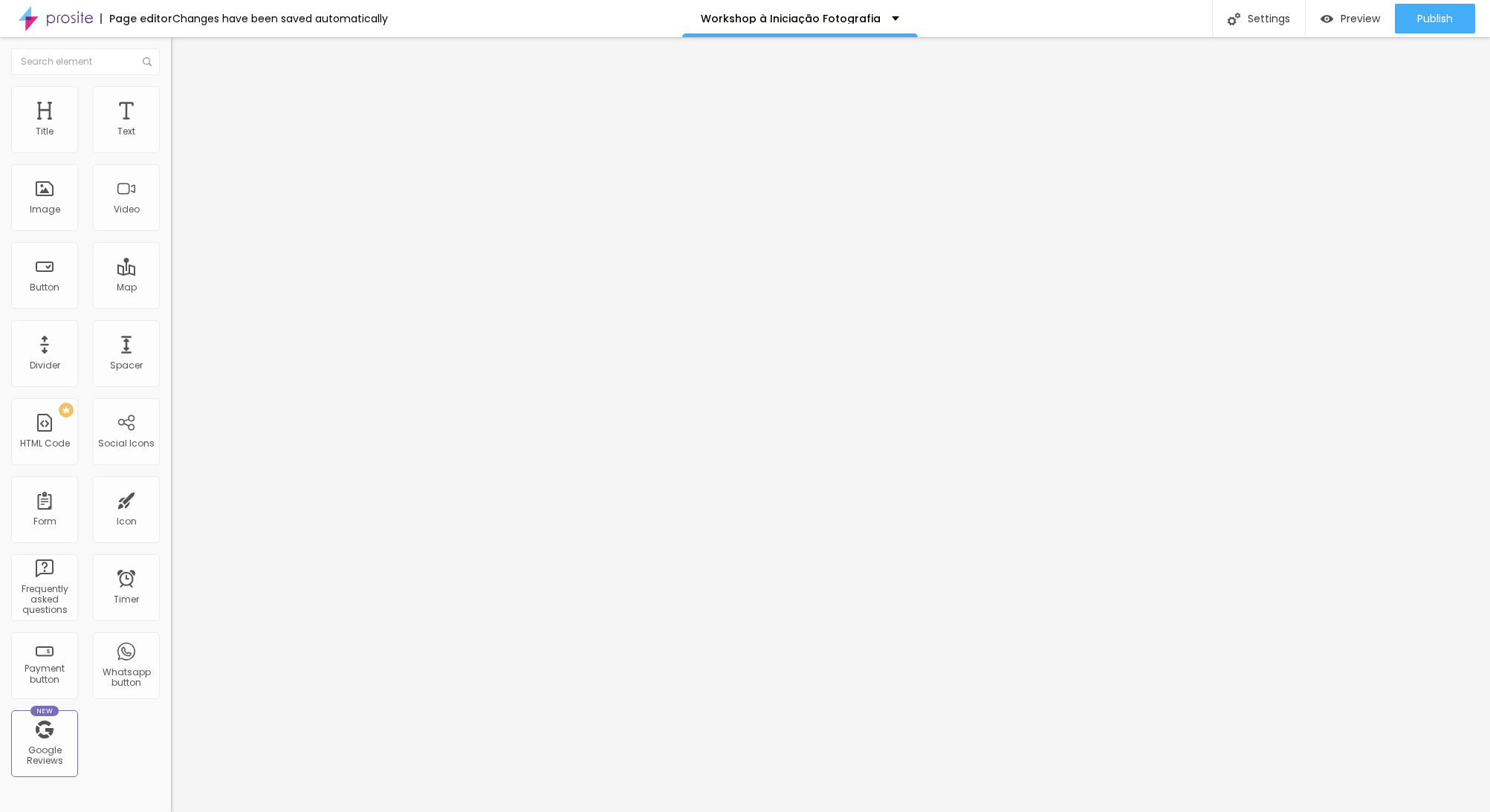
type input "19"
type input "20"
type input "21"
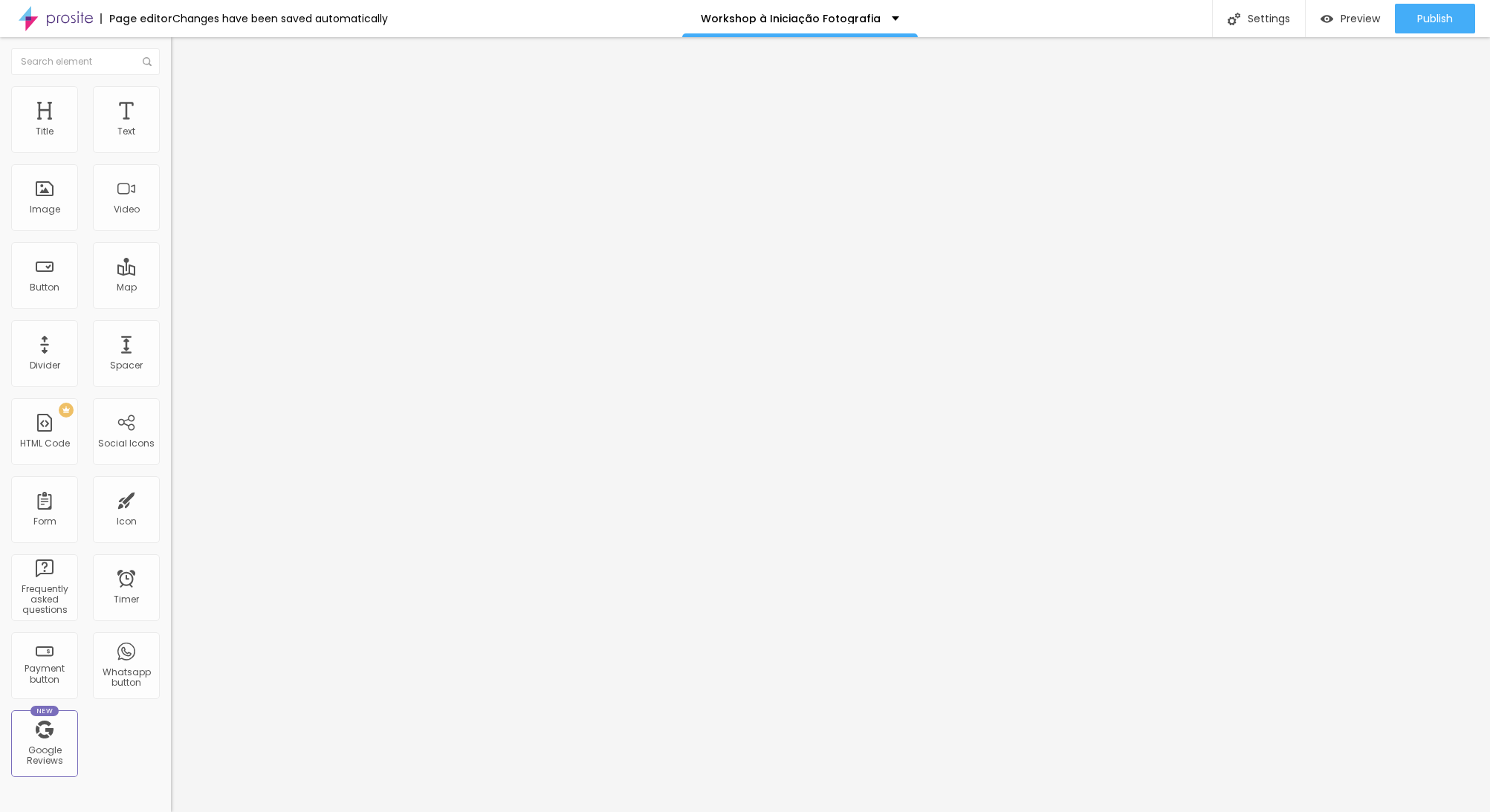
type input "21"
type input "22"
type input "23"
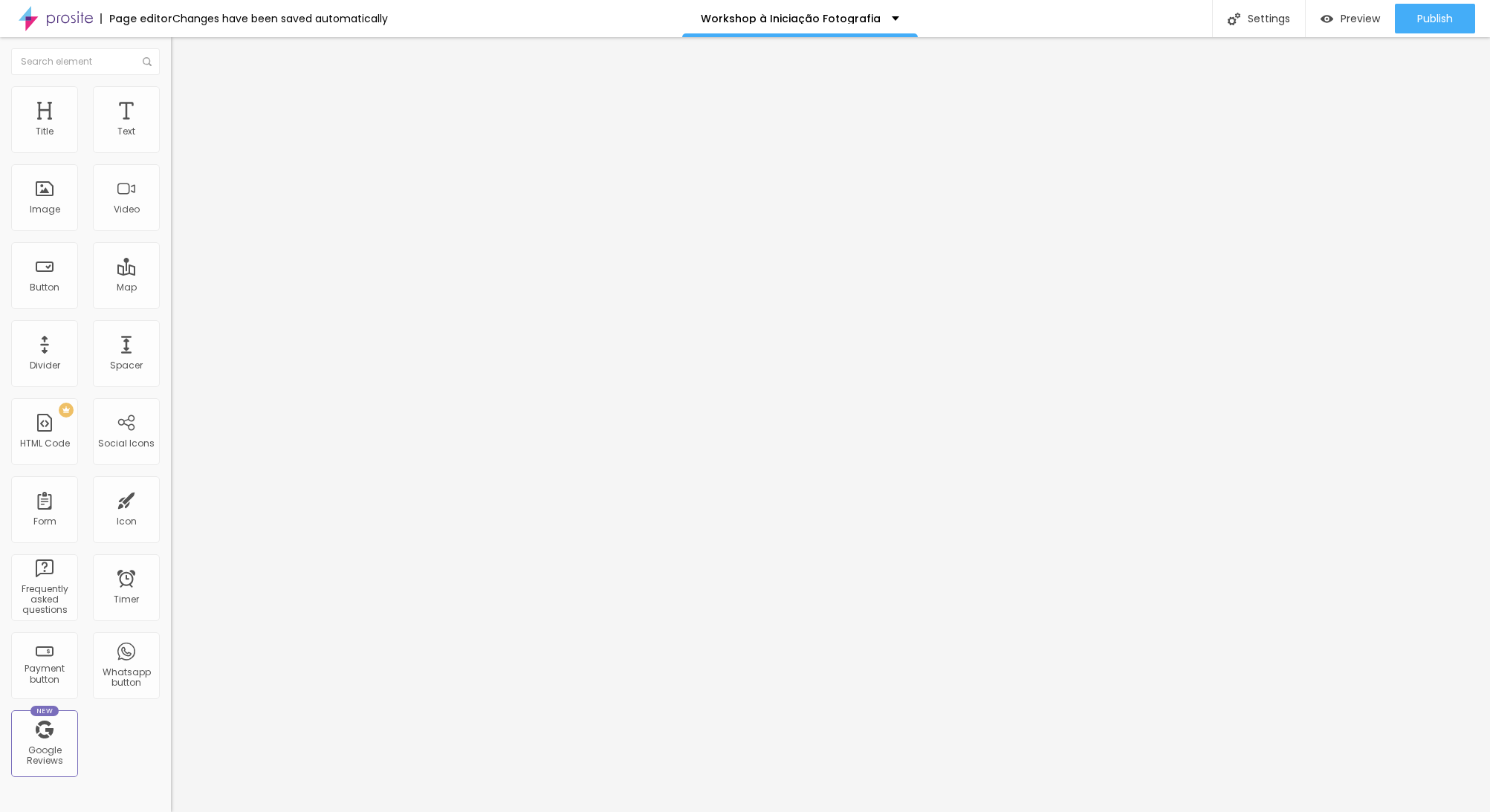
type input "24"
type input "25"
type input "26"
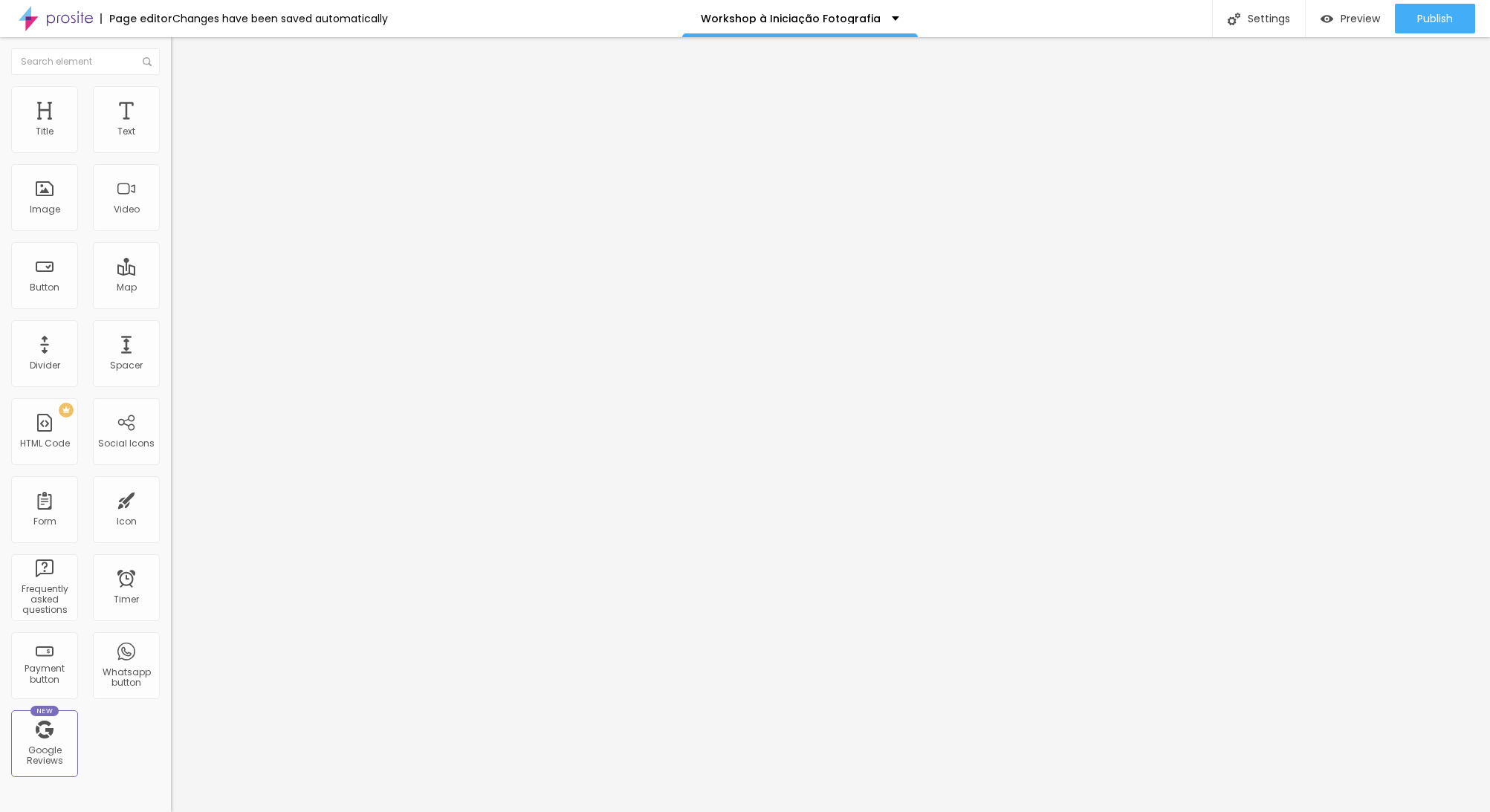
type input "26"
type input "30"
type input "37"
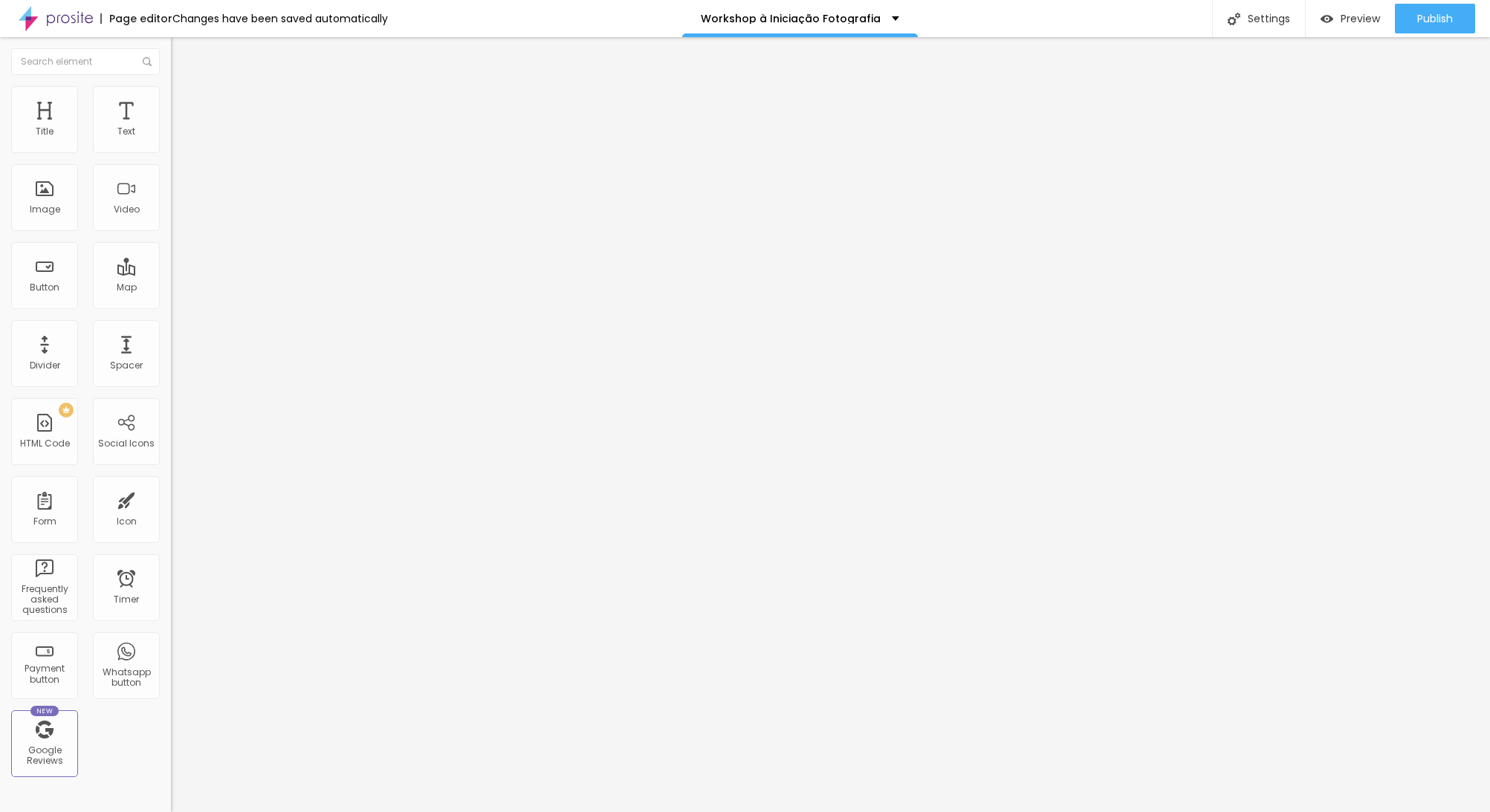
type input "39"
type input "41"
type input "42"
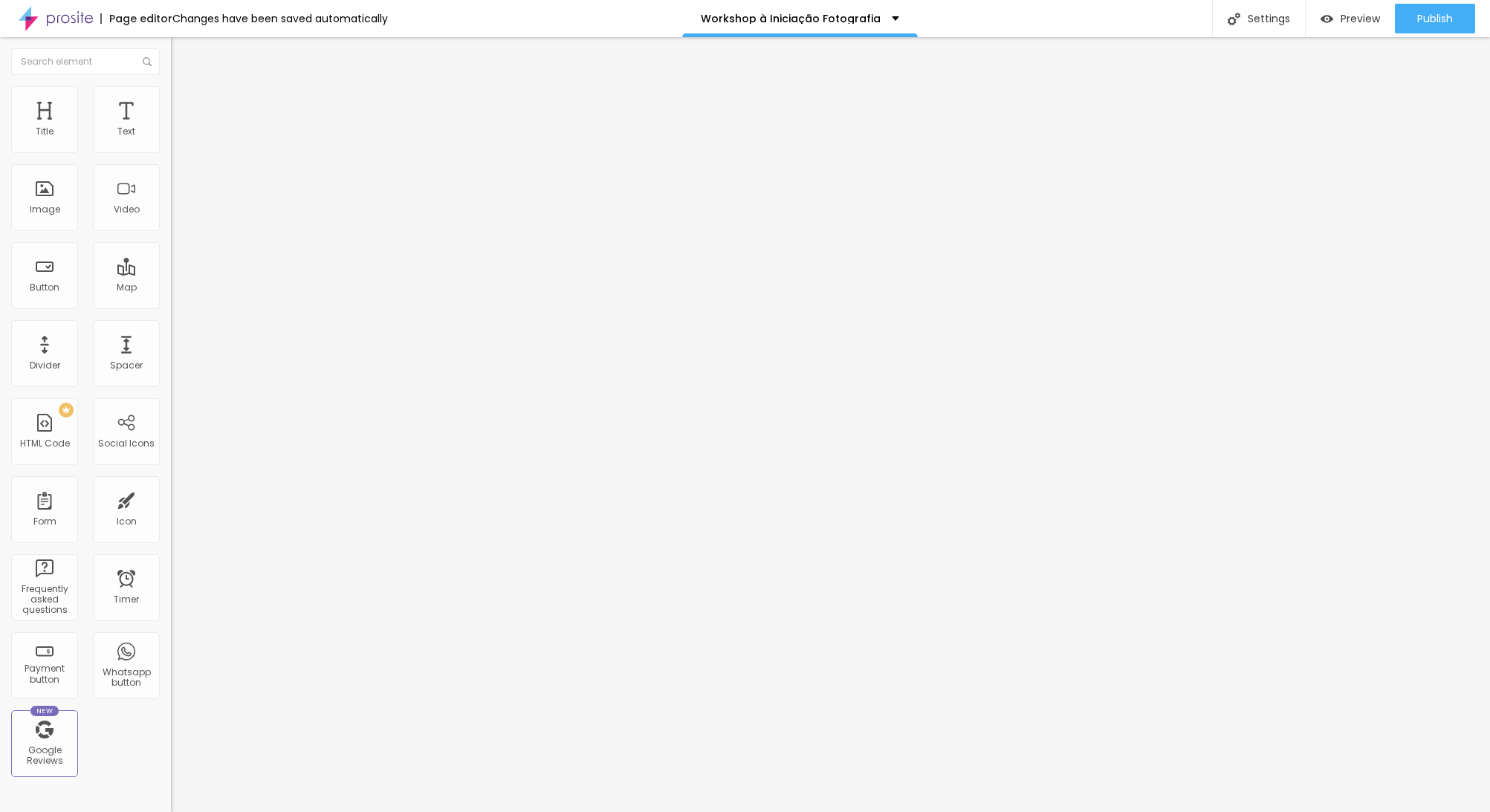
type input "42"
type input "41"
type input "39"
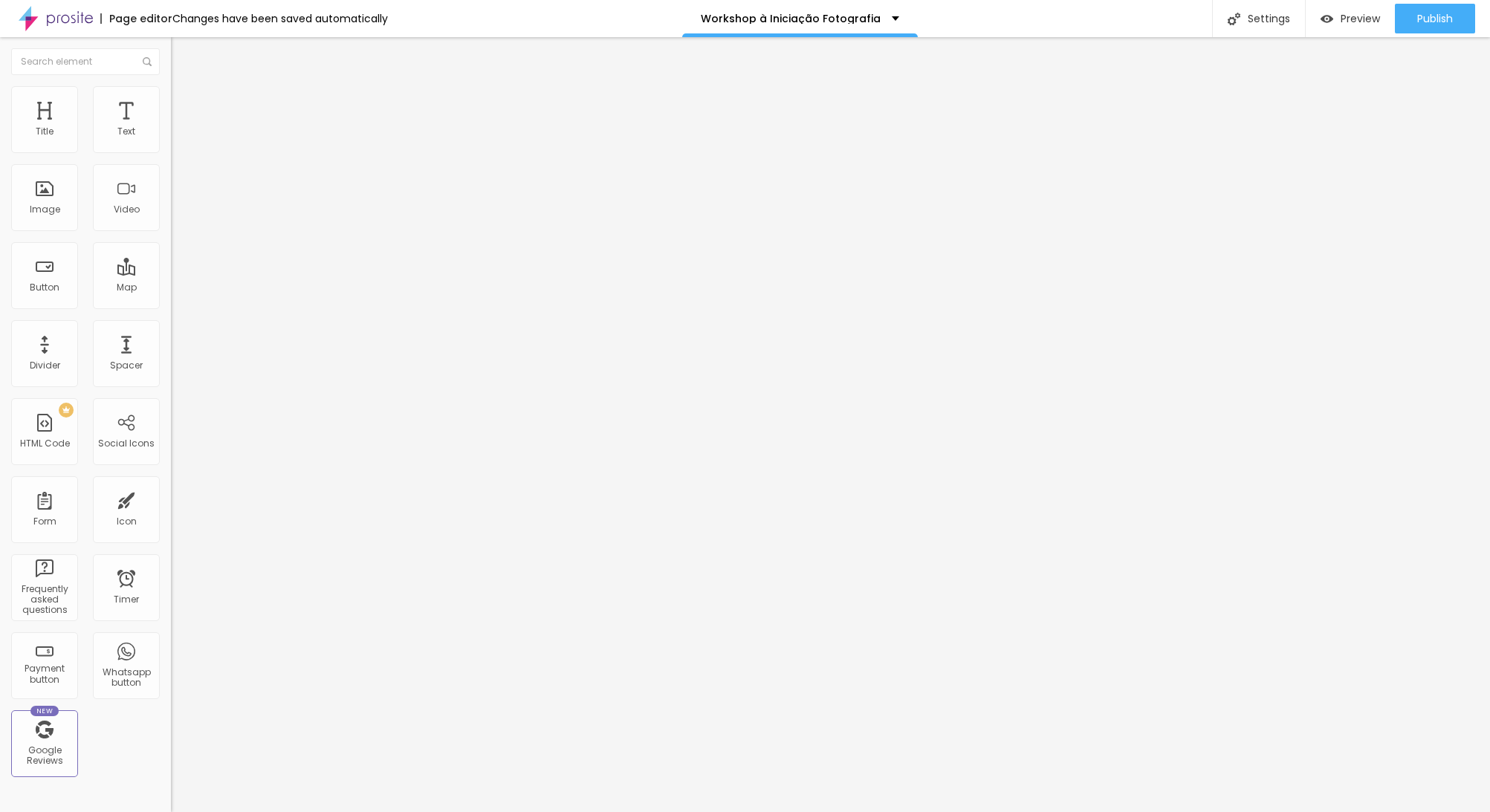
type input "37"
type input "36"
type input "34"
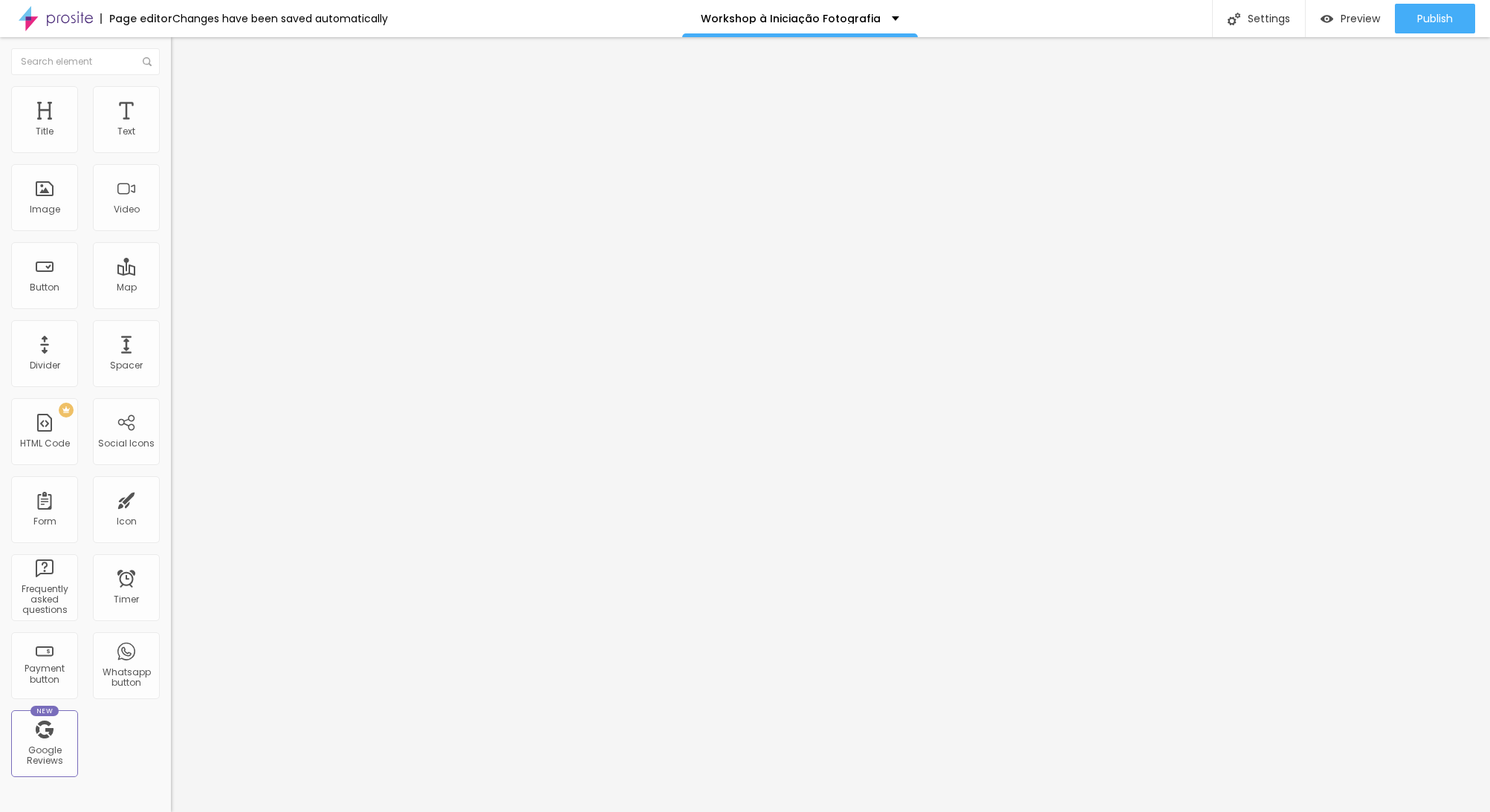
type input "34"
type input "32"
type input "31"
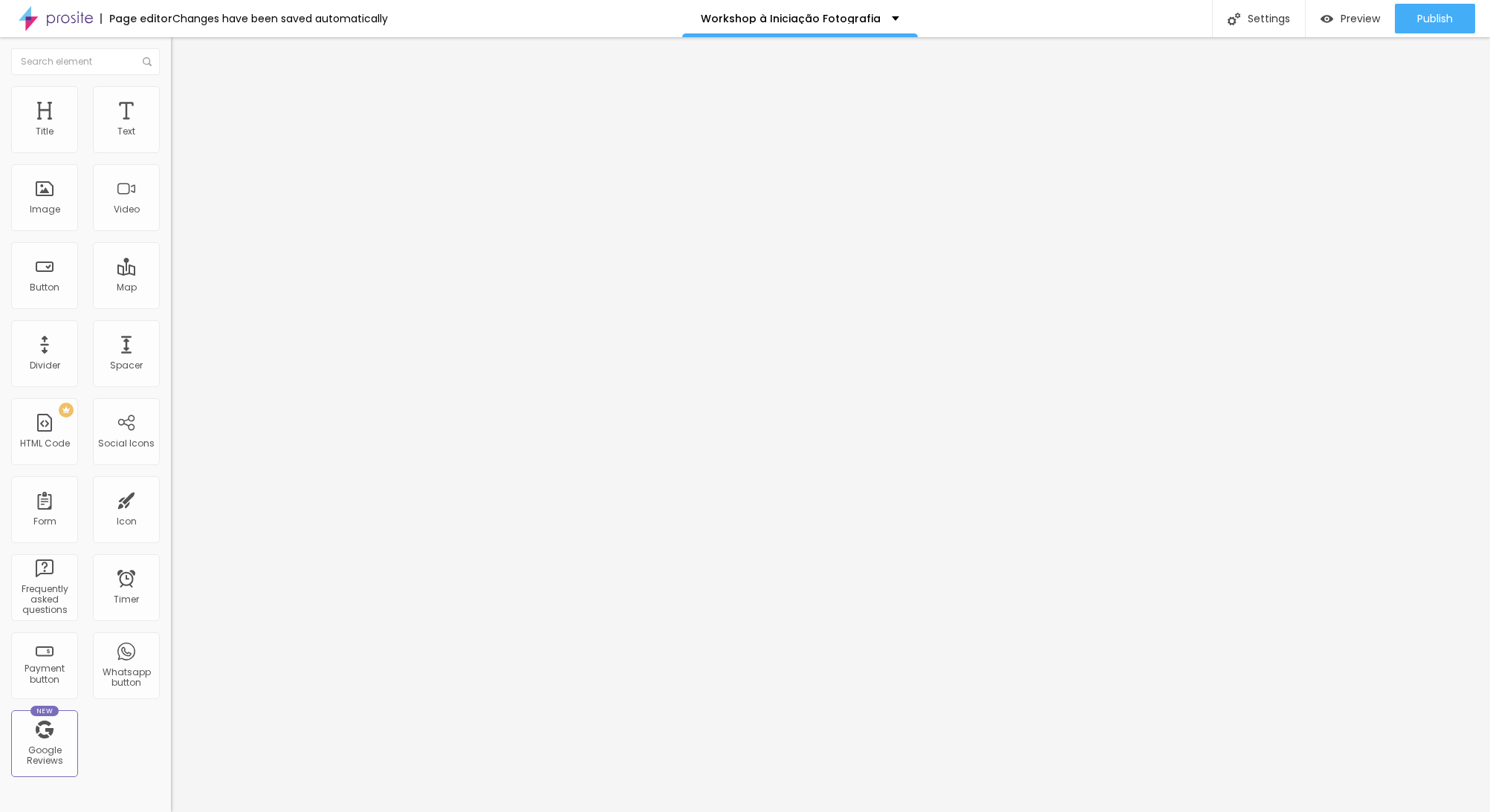
type input "29"
type input "28"
type input "27"
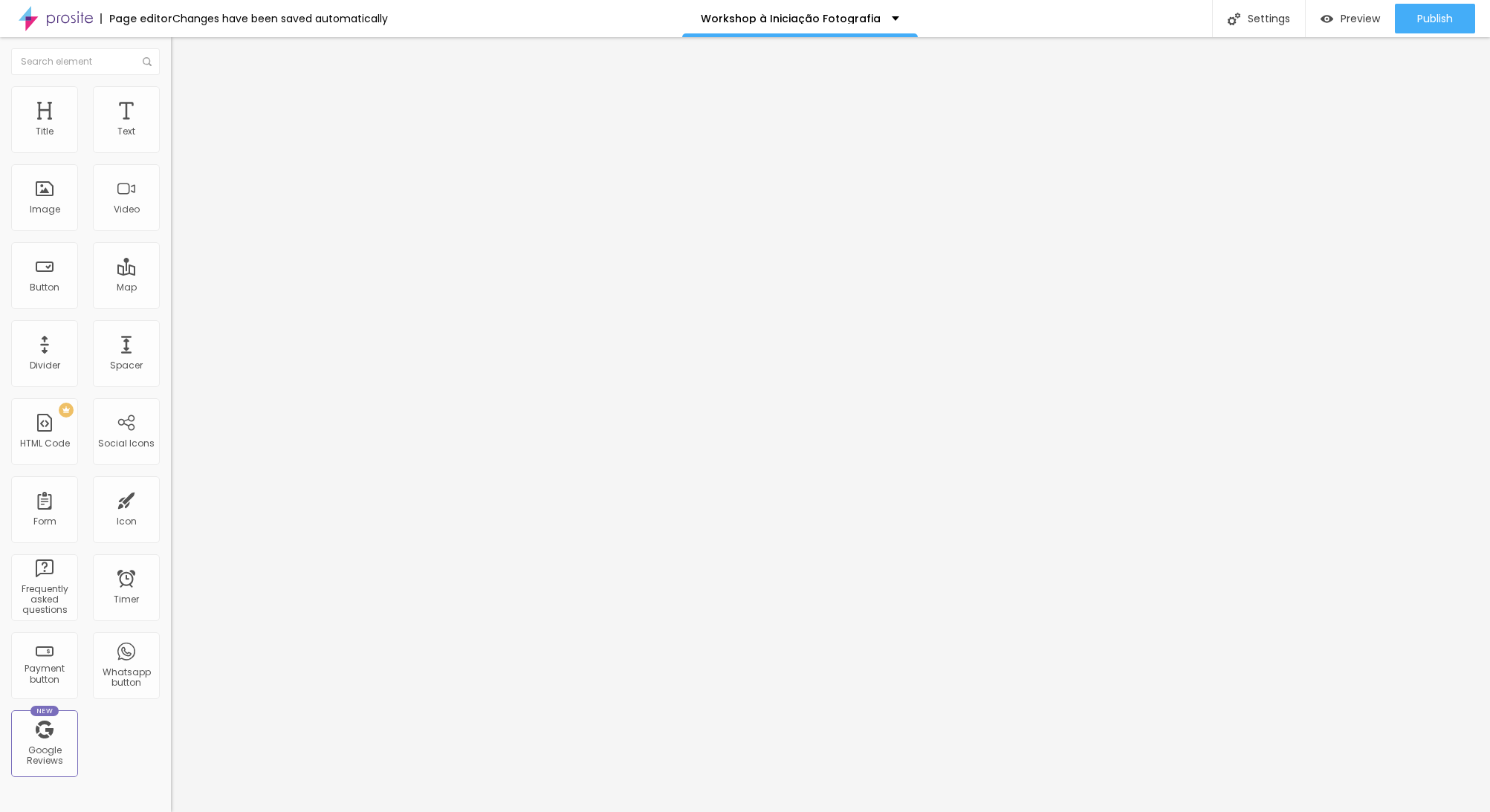
type input "27"
type input "26"
type input "25"
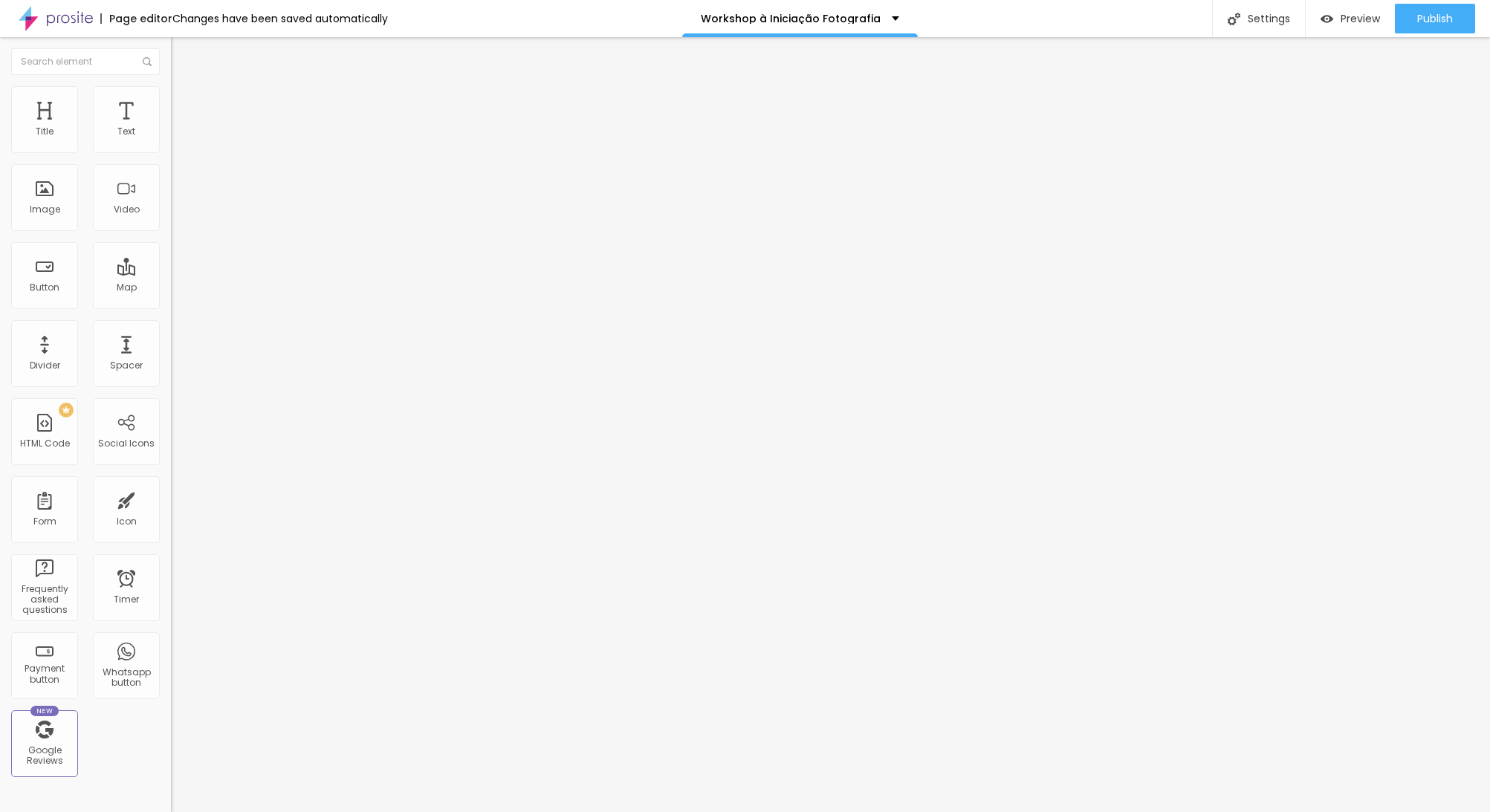
type input "23"
type input "22"
type input "21"
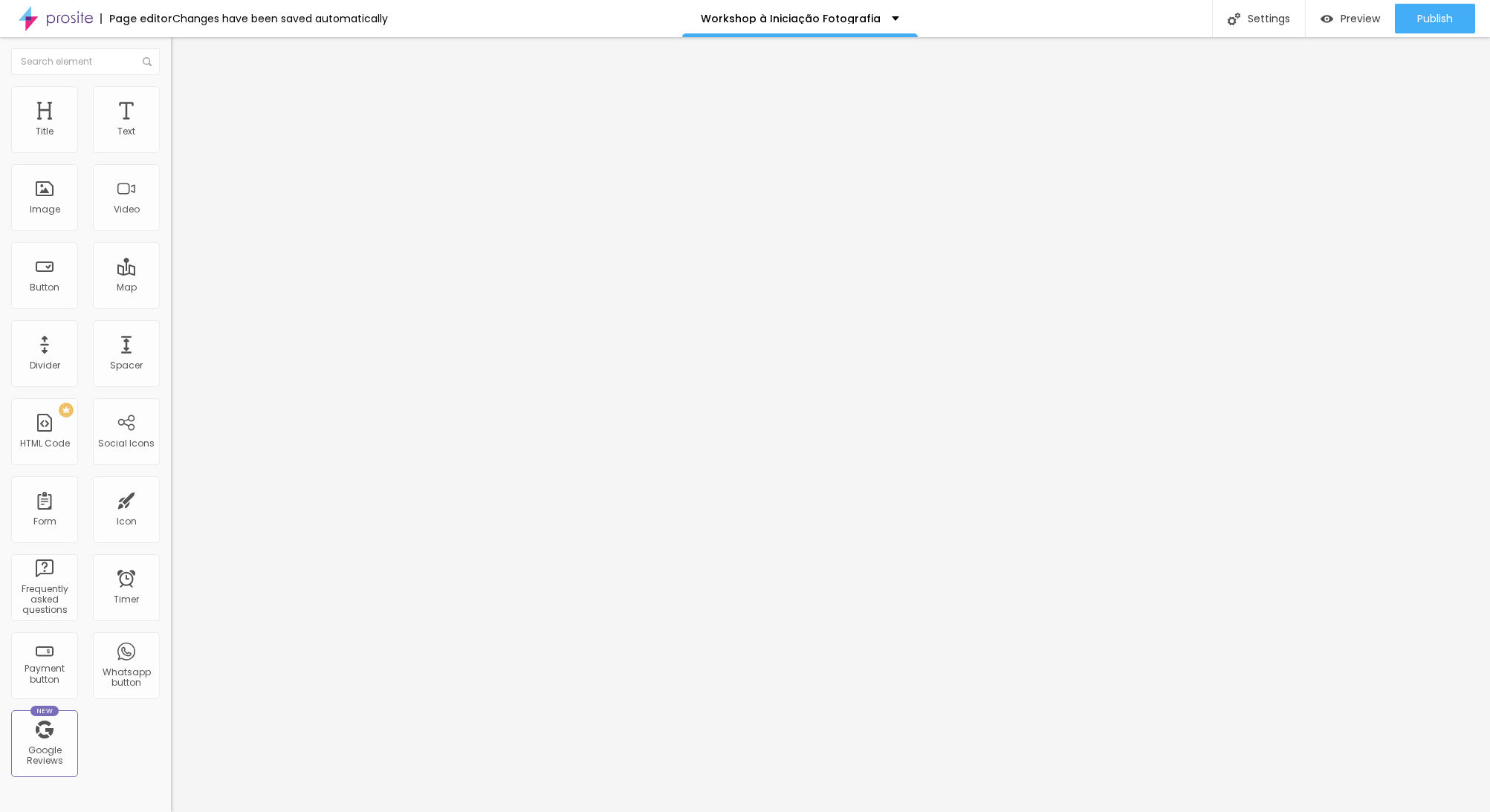
type input "21"
type input "20"
type input "19"
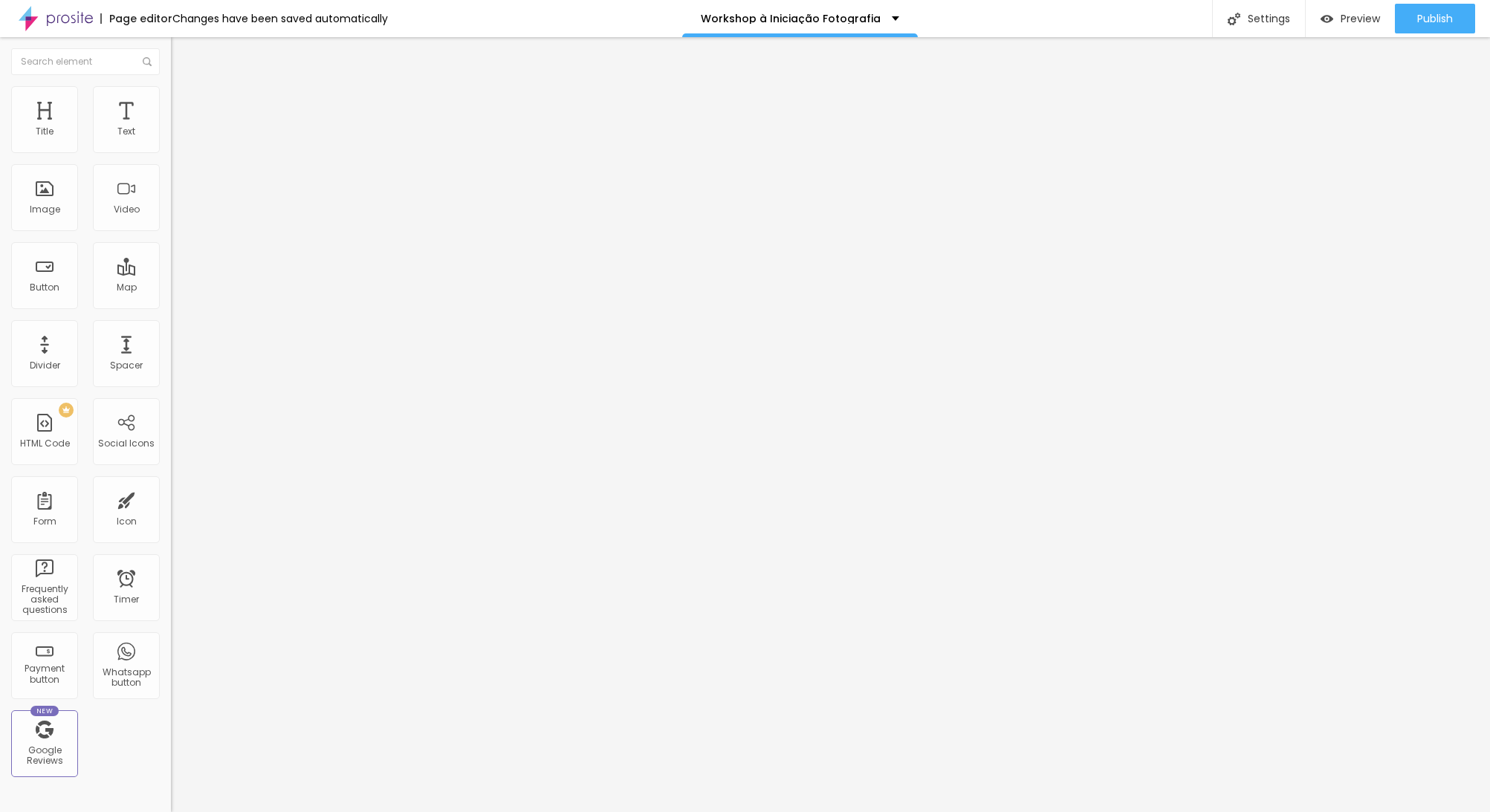
type input "18"
type input "17"
type input "16"
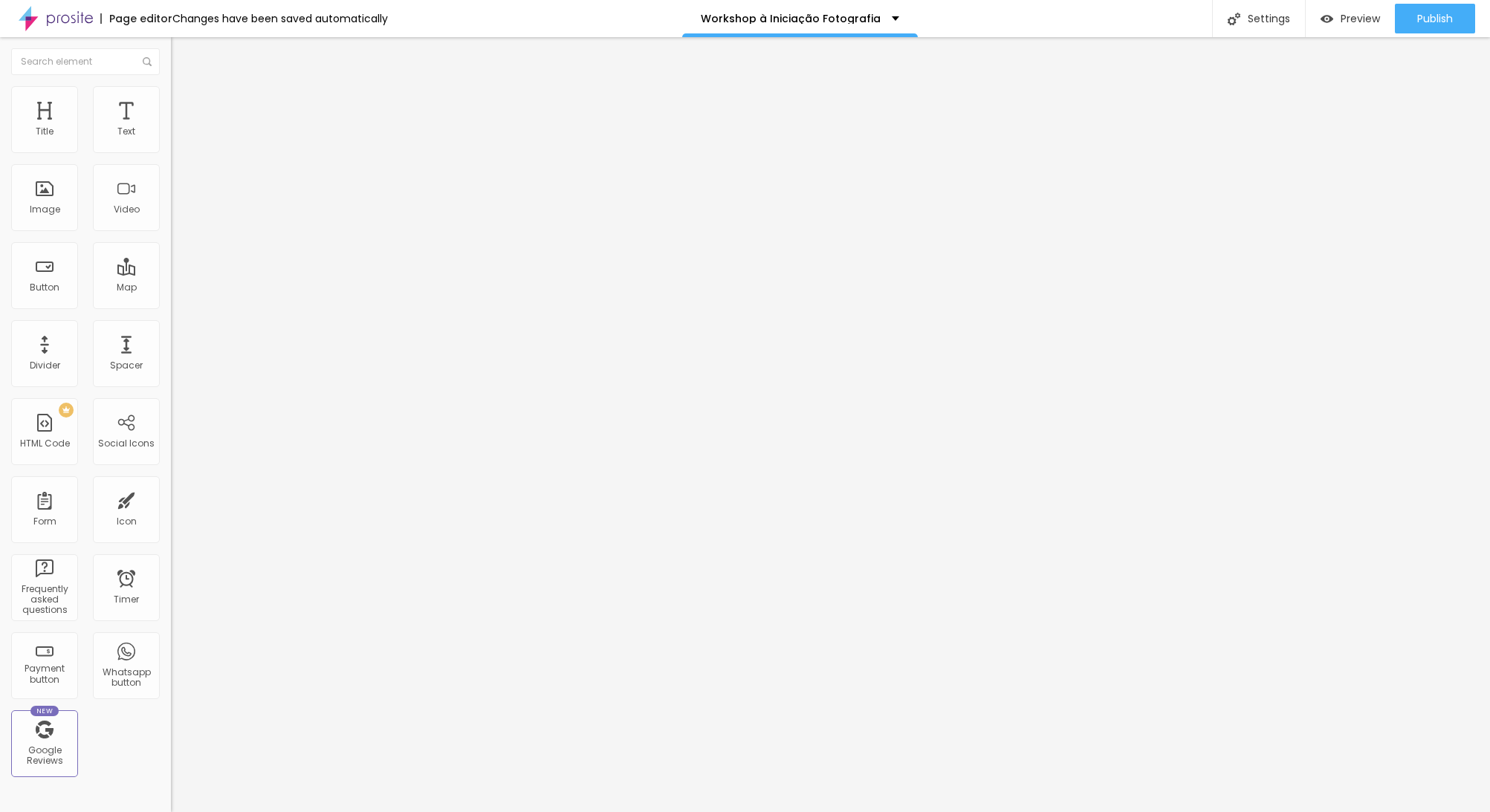
type input "16"
type input "15"
type input "14"
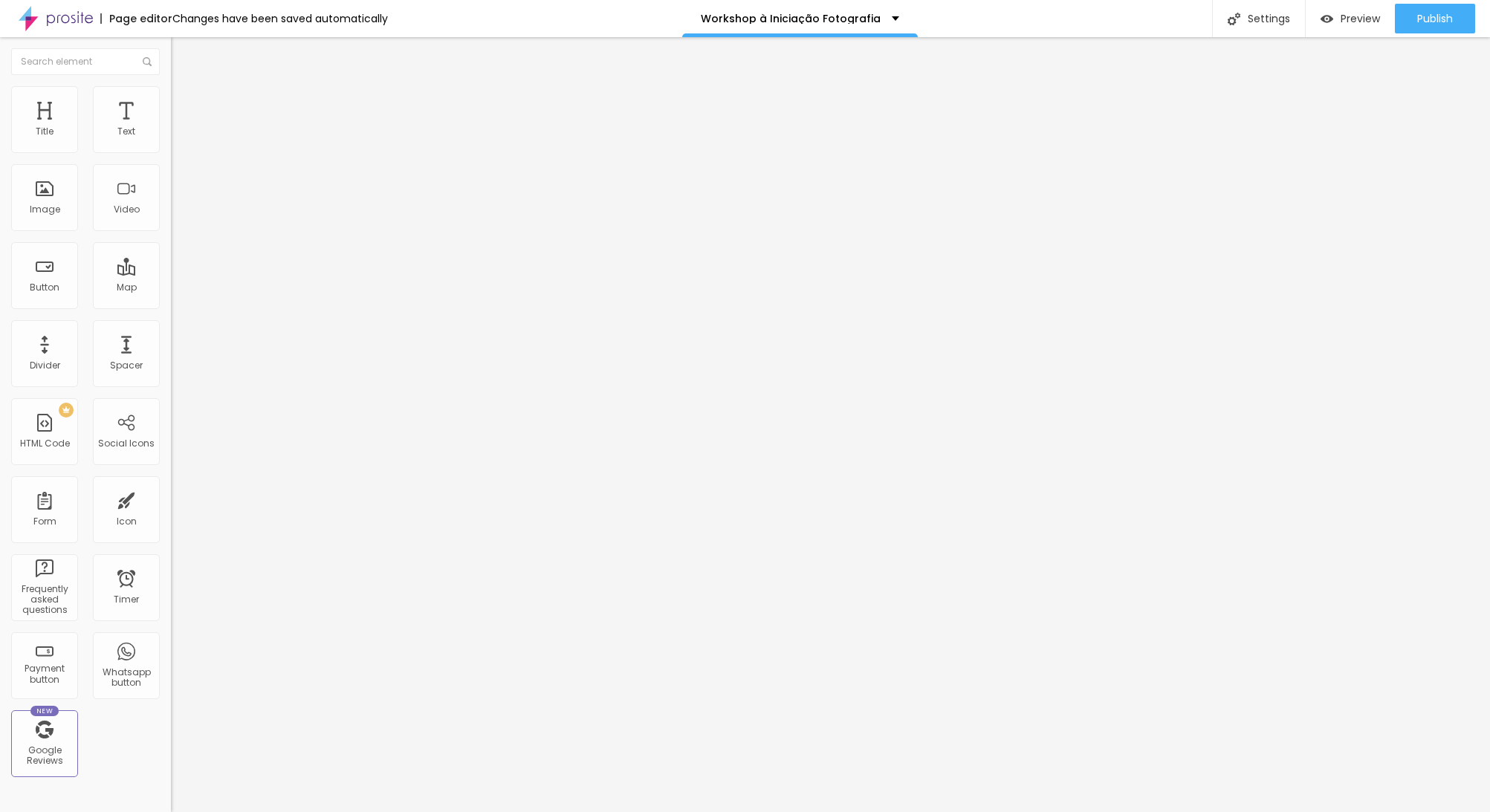
type input "13"
type input "12"
type input "11"
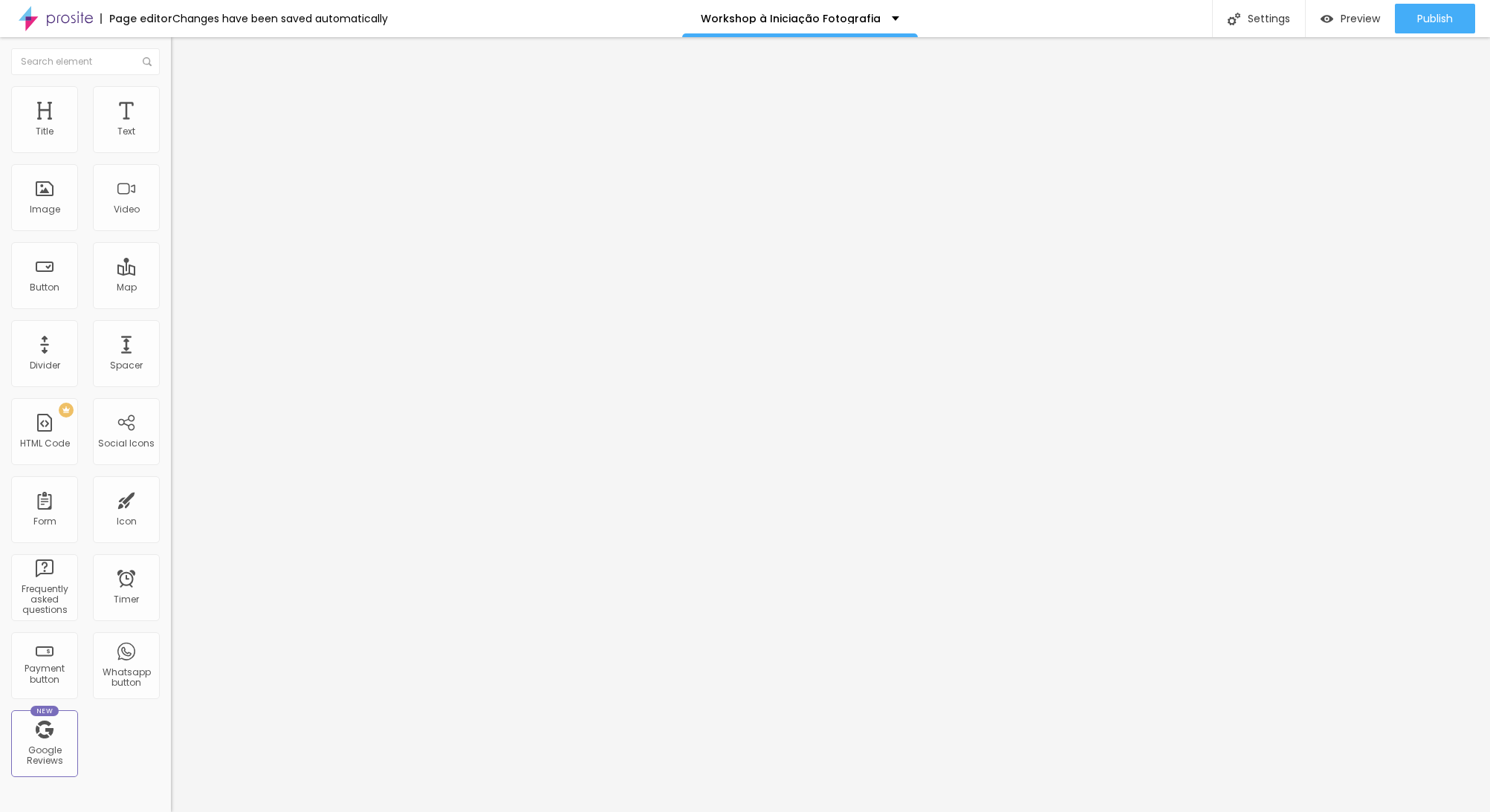
type input "11"
type input "10"
type input "9"
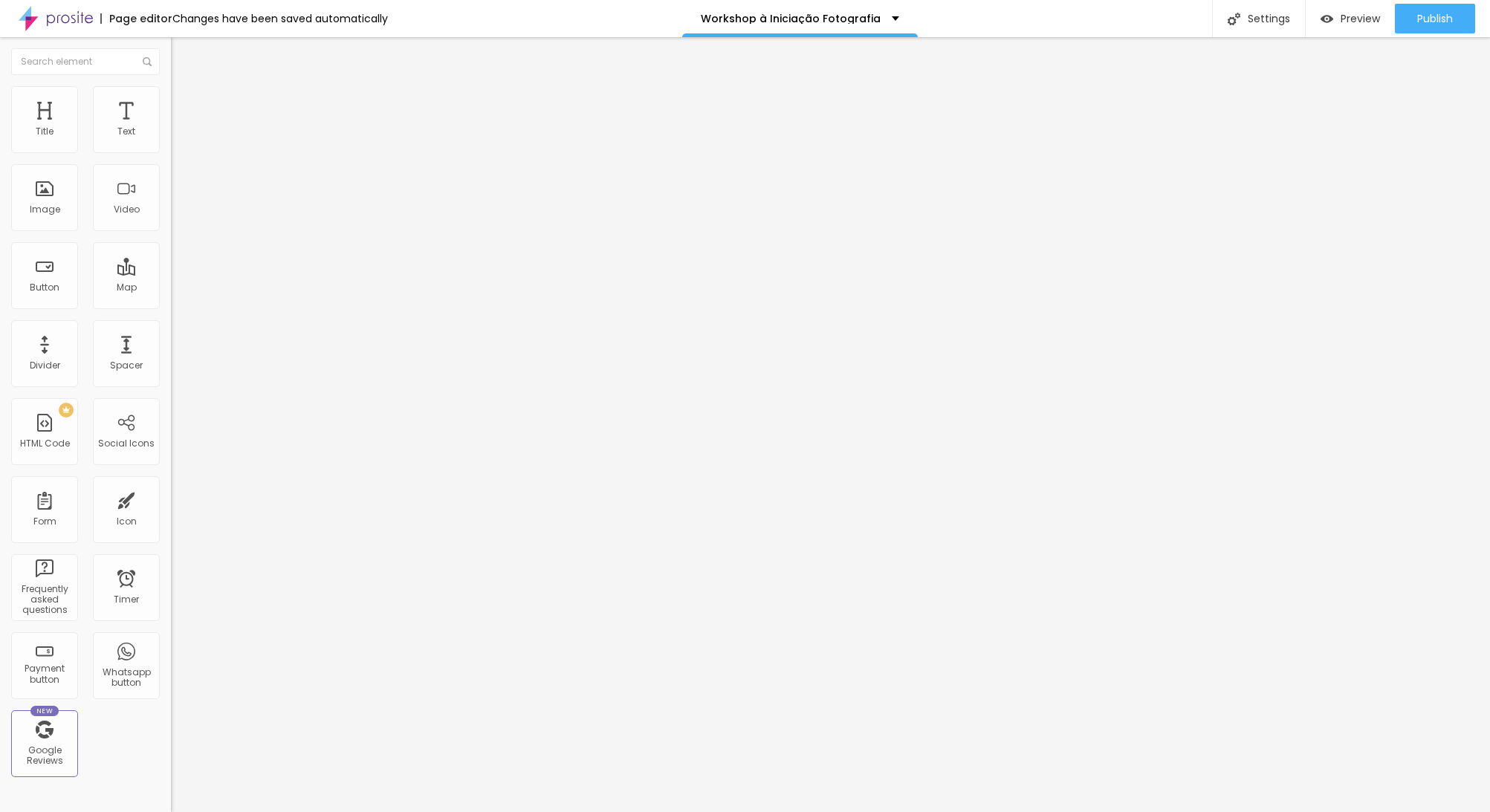
type input "8"
type input "7"
drag, startPoint x: 43, startPoint y: 175, endPoint x: 25, endPoint y: 178, distance: 18.2
click at [171, 484] on input "range" at bounding box center [219, 490] width 96 height 12
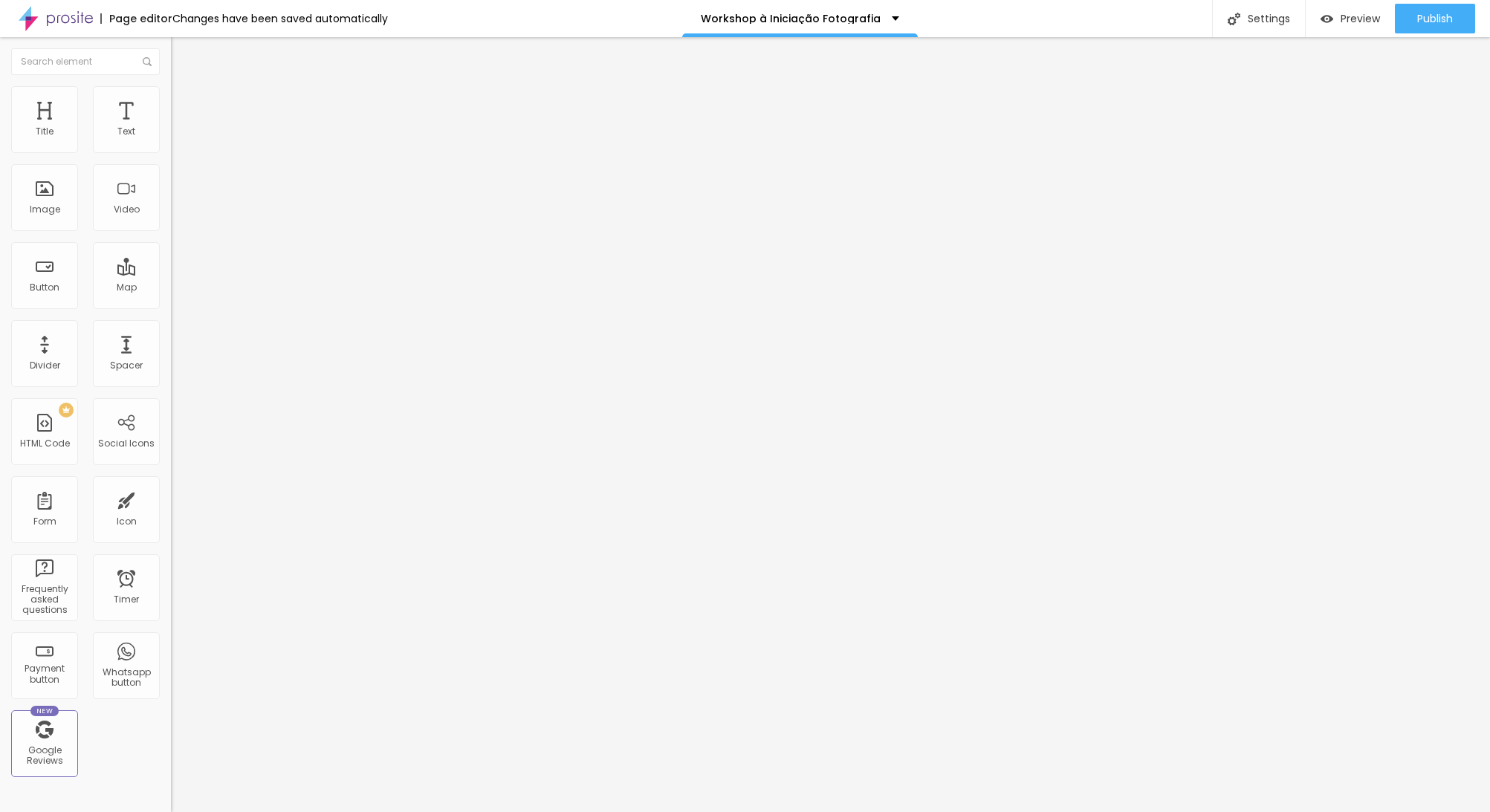
click at [171, 84] on img at bounding box center [178, 78] width 13 height 13
click at [171, 101] on ul "Style Advanced" at bounding box center [256, 86] width 171 height 30
click at [171, 273] on input "range" at bounding box center [219, 279] width 96 height 12
click at [110, 369] on div "Spacer" at bounding box center [126, 365] width 33 height 10
click at [139, 365] on div "Spacer" at bounding box center [126, 354] width 67 height 67
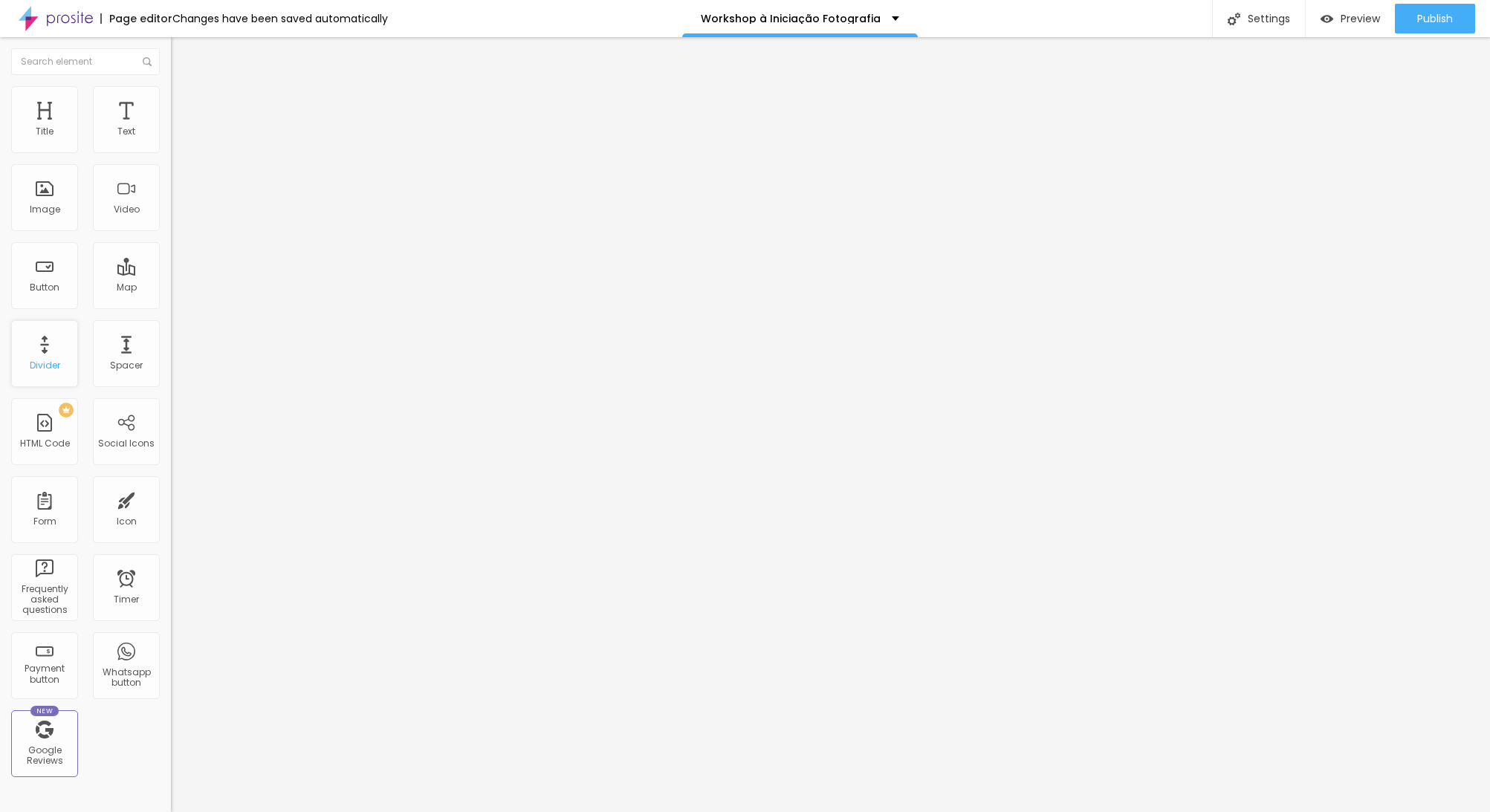
click at [31, 355] on div "Divider" at bounding box center [45, 354] width 67 height 67
click at [41, 355] on div "Divider" at bounding box center [45, 354] width 67 height 67
click at [171, 96] on li "Style" at bounding box center [256, 93] width 171 height 15
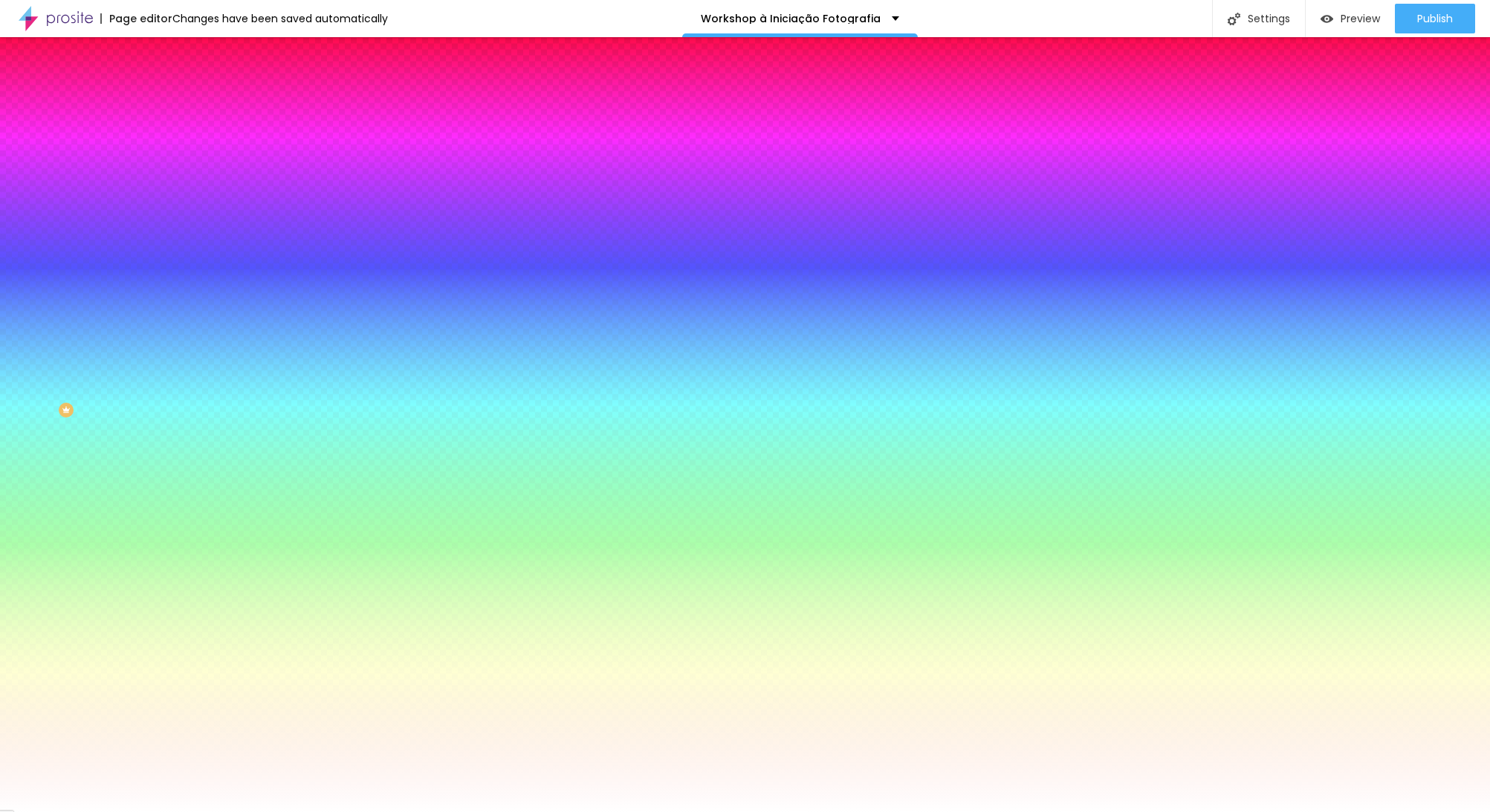
click at [171, 101] on img at bounding box center [178, 108] width 13 height 13
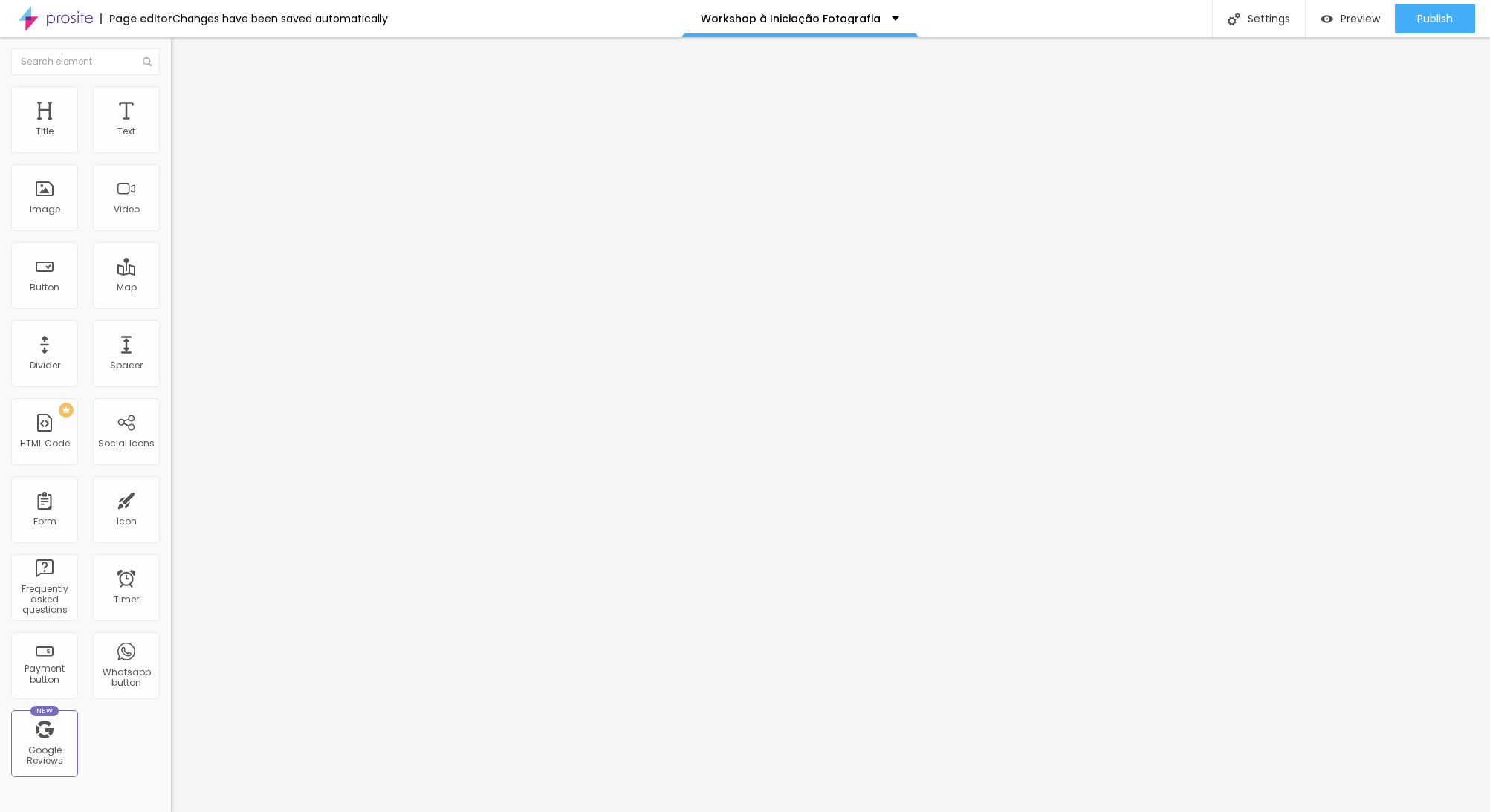
click at [171, 288] on input "range" at bounding box center [219, 294] width 96 height 12
click at [185, 100] on span "Style" at bounding box center [195, 96] width 22 height 13
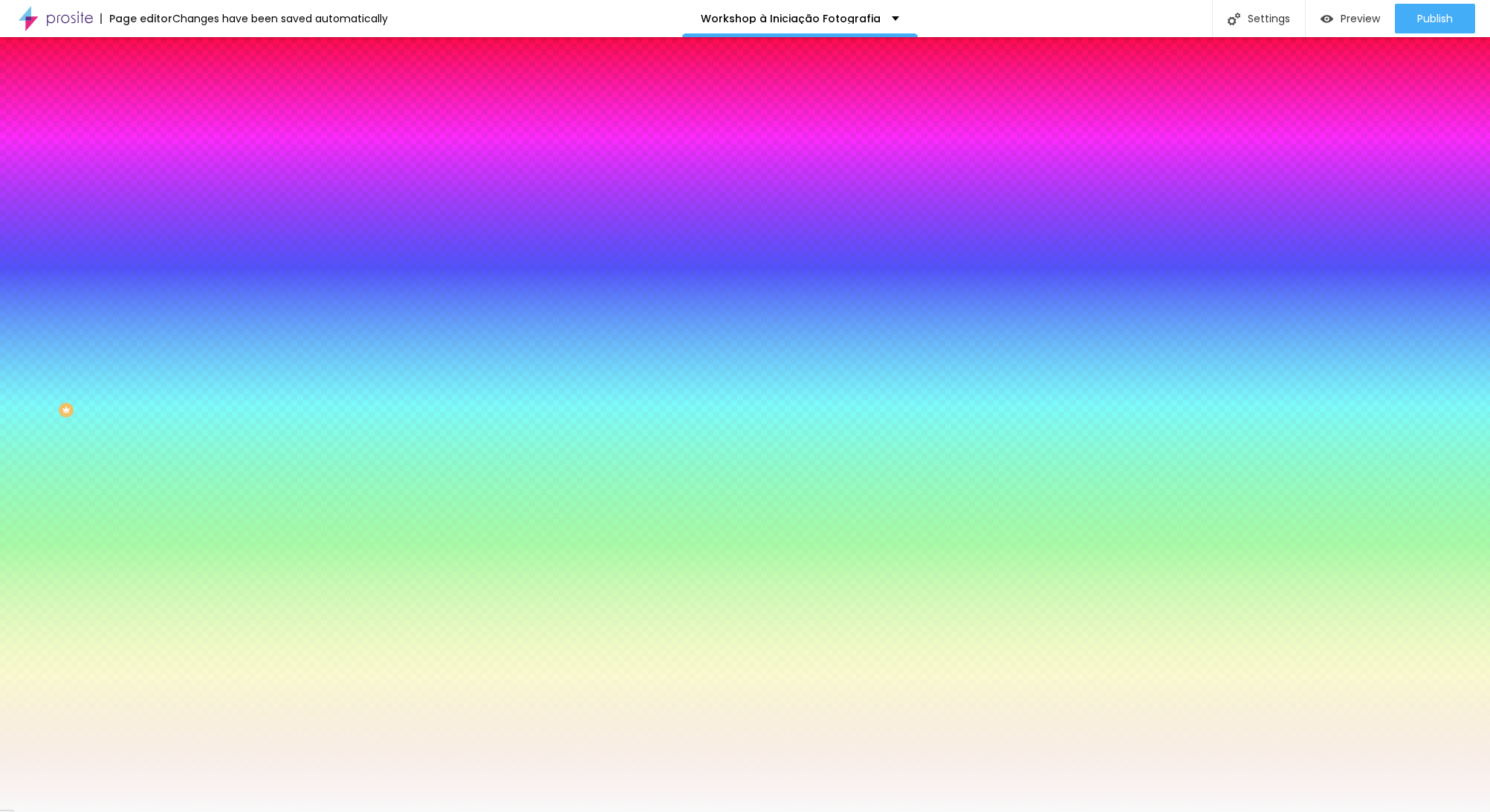
click at [185, 105] on span "Advanced" at bounding box center [208, 111] width 49 height 13
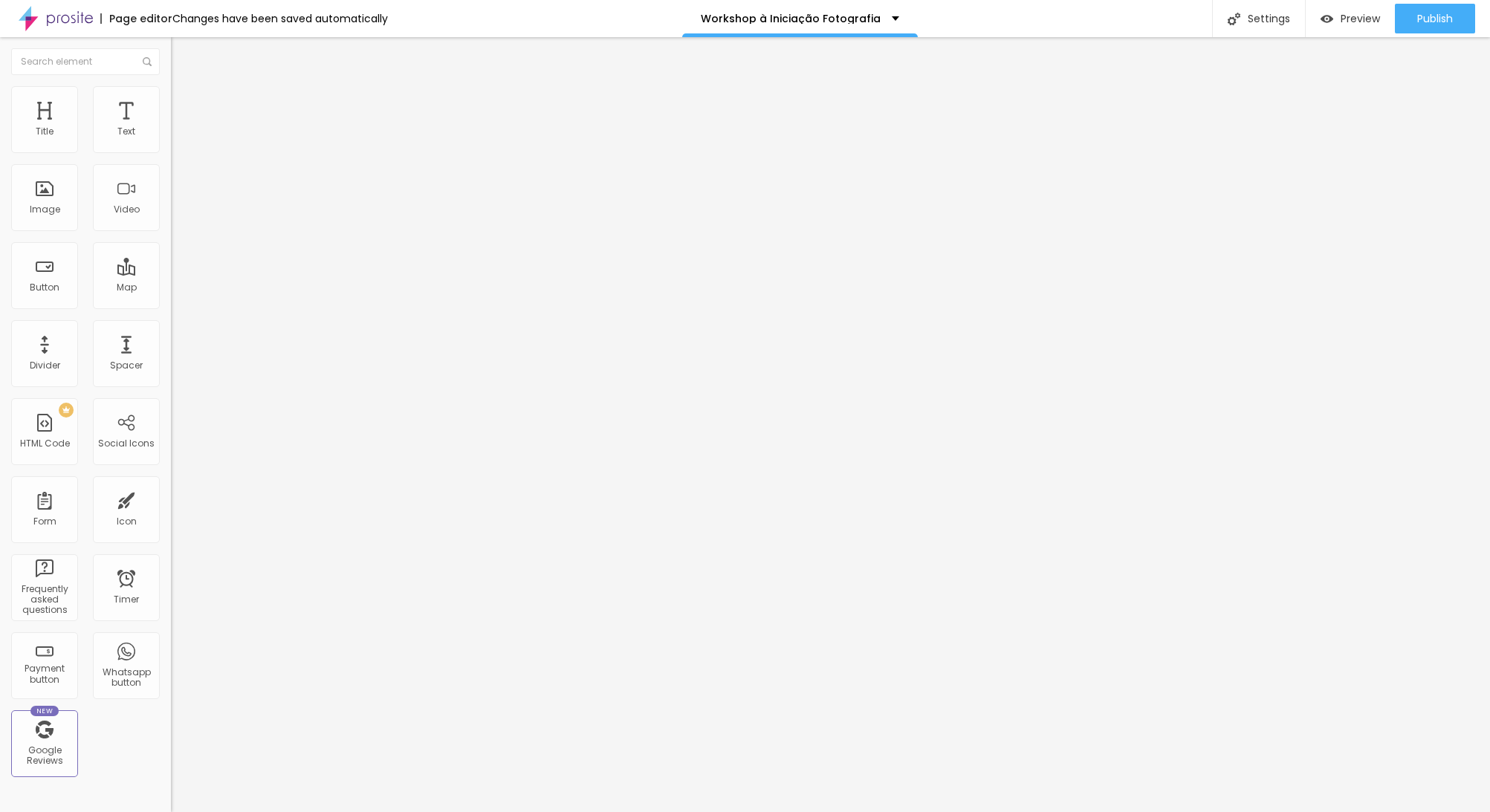
drag, startPoint x: 96, startPoint y: 144, endPoint x: 32, endPoint y: 148, distance: 64.1
click at [171, 288] on input "range" at bounding box center [219, 294] width 96 height 12
click at [171, 498] on input "range" at bounding box center [219, 504] width 96 height 12
click at [171, 93] on img at bounding box center [178, 93] width 13 height 13
click at [185, 106] on span "Advanced" at bounding box center [208, 111] width 49 height 13
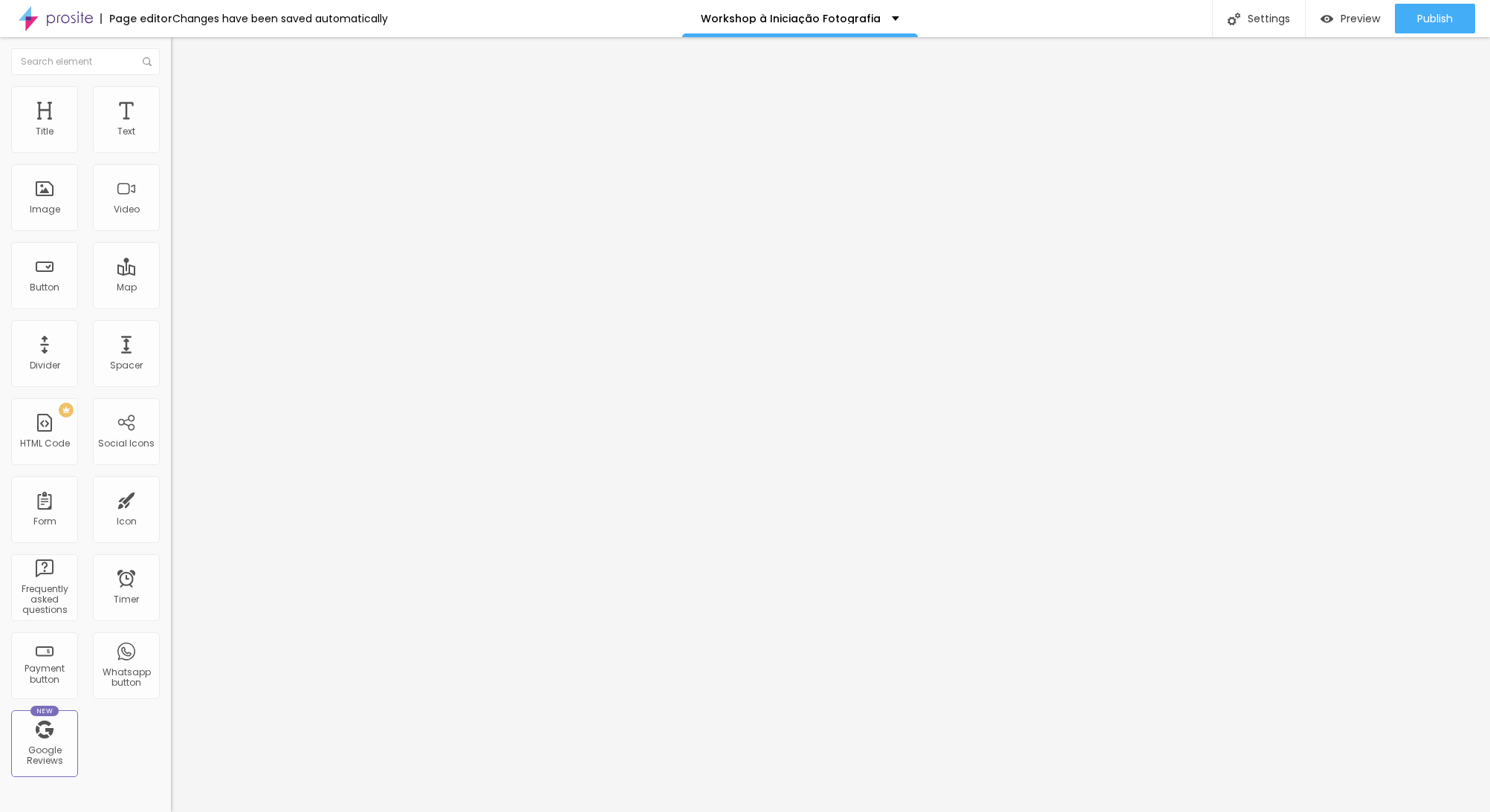
click at [185, 102] on span "Style" at bounding box center [195, 96] width 22 height 13
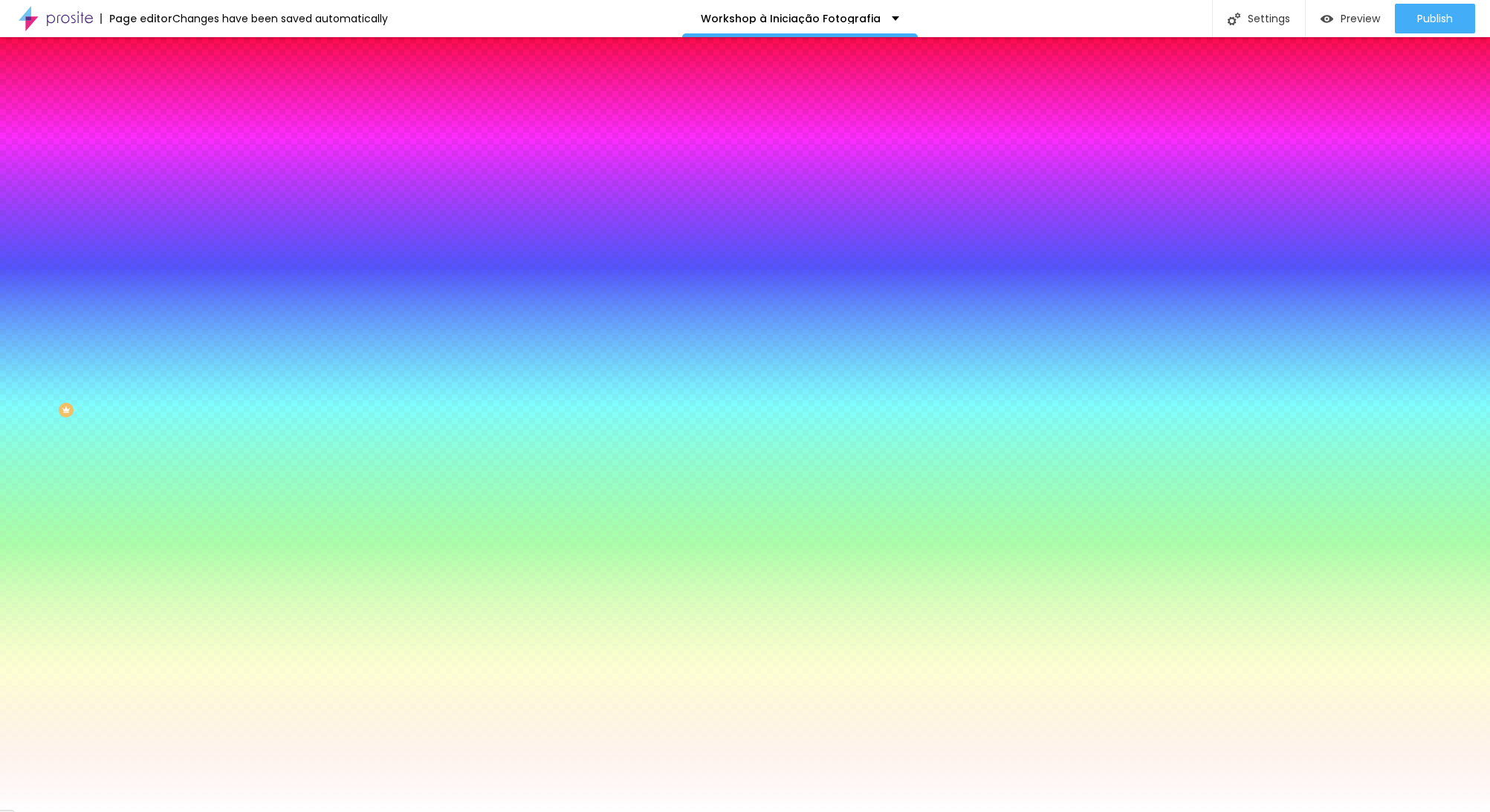
click at [185, 87] on span "Content" at bounding box center [203, 81] width 37 height 13
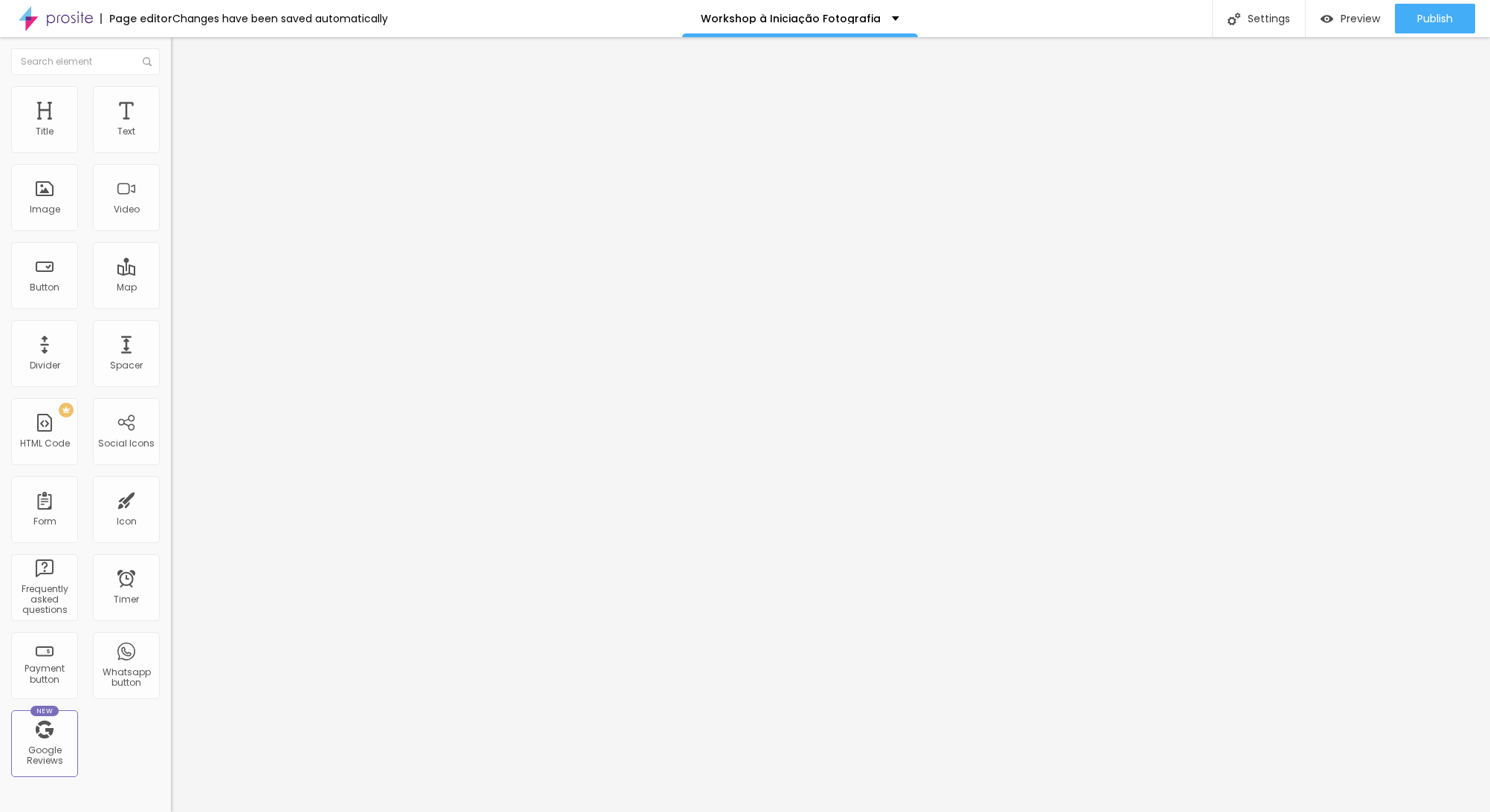
click at [171, 101] on img at bounding box center [178, 108] width 13 height 13
click at [171, 288] on input "range" at bounding box center [219, 294] width 96 height 12
click at [171, 86] on li "Content" at bounding box center [256, 78] width 171 height 15
click at [185, 105] on span "Advanced" at bounding box center [208, 111] width 49 height 13
click at [1424, 19] on span "Publish" at bounding box center [1435, 19] width 36 height 12
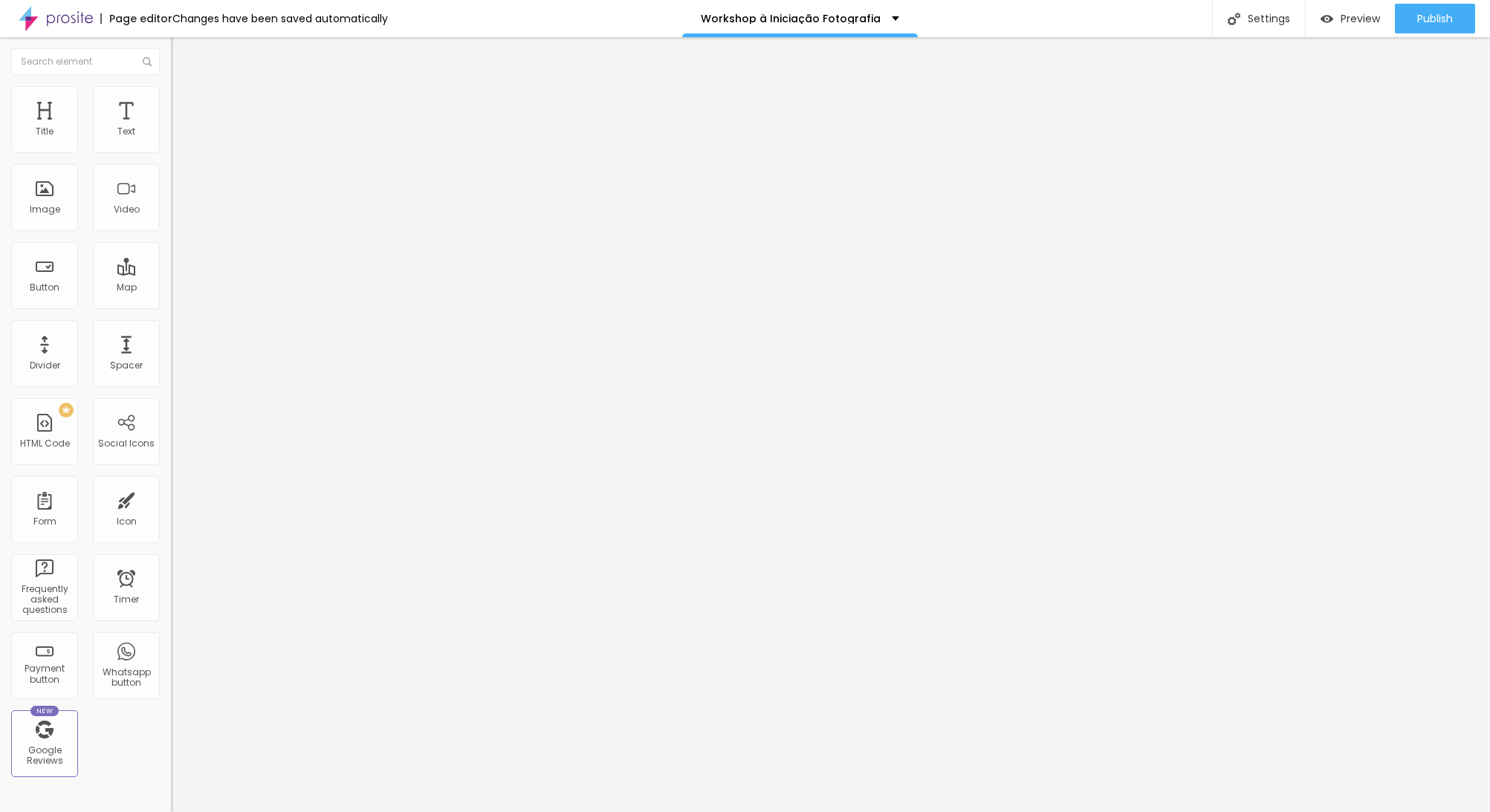
click at [171, 93] on img at bounding box center [178, 93] width 13 height 13
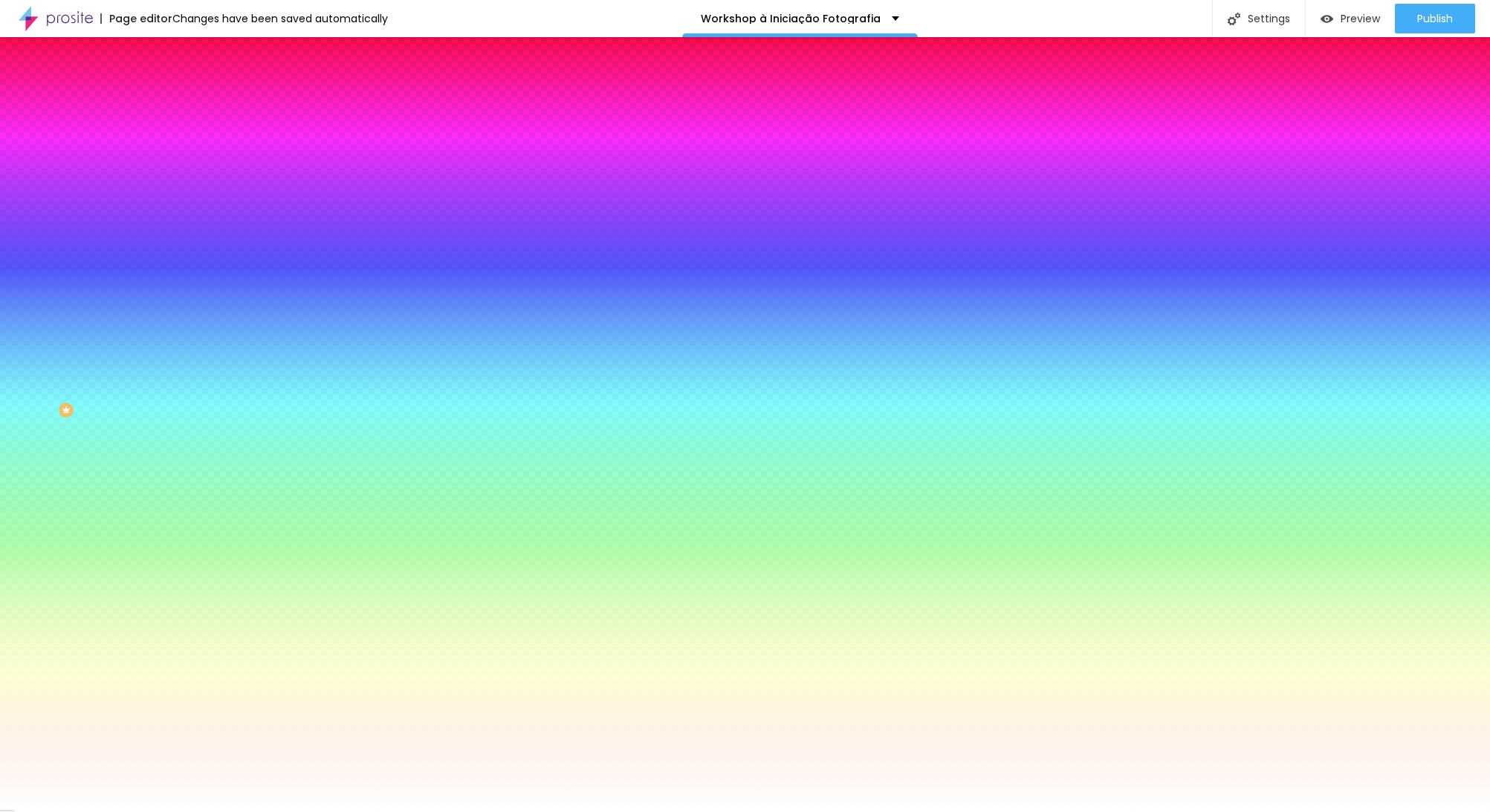
click at [171, 101] on li "Advanced" at bounding box center [256, 108] width 171 height 15
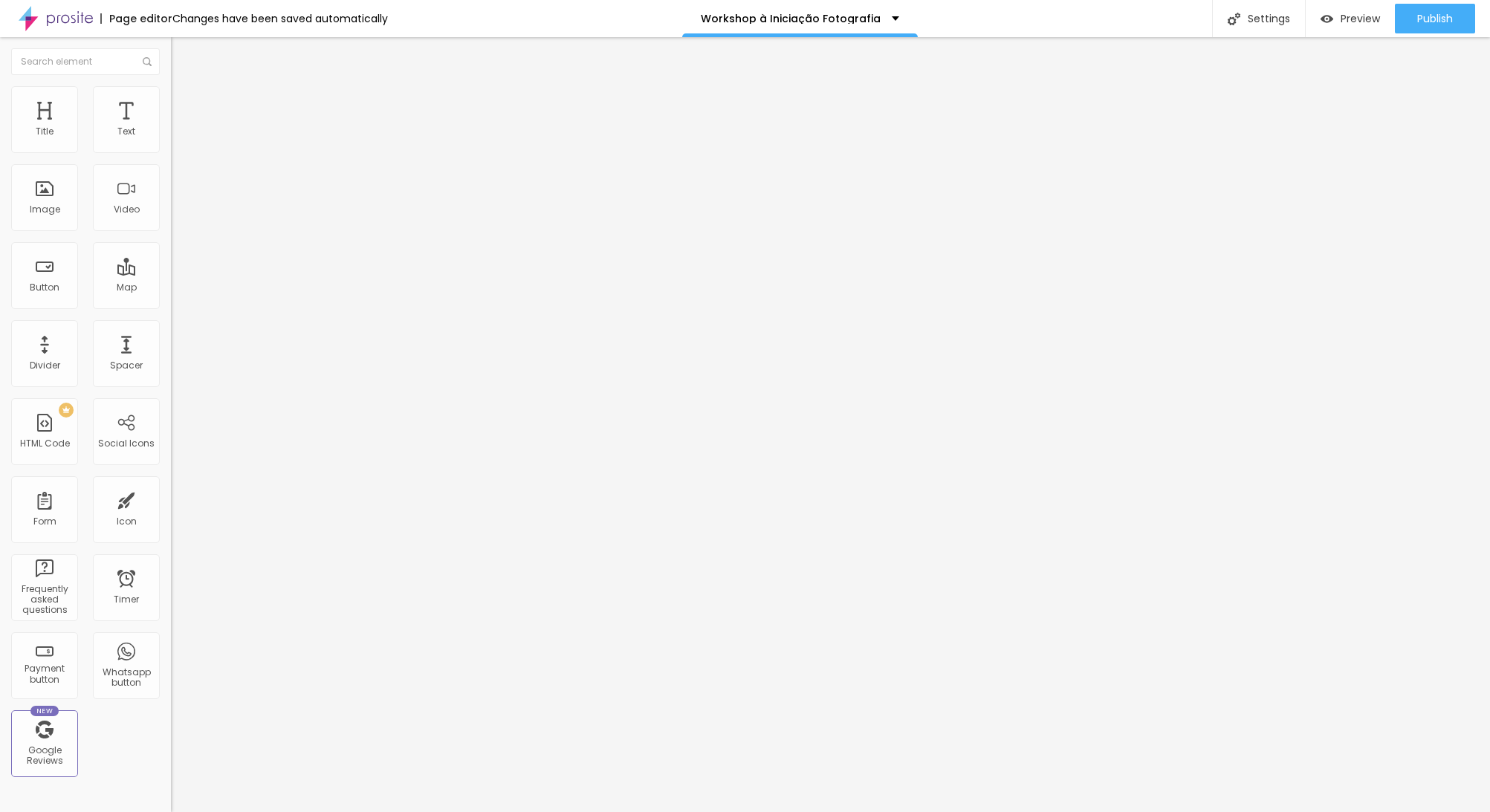
drag, startPoint x: 37, startPoint y: 146, endPoint x: 19, endPoint y: 146, distance: 18.0
click at [171, 146] on div "0 Space between columns" at bounding box center [256, 220] width 171 height 210
click at [171, 639] on div at bounding box center [256, 639] width 171 height 0
click at [171, 648] on div at bounding box center [256, 648] width 171 height 0
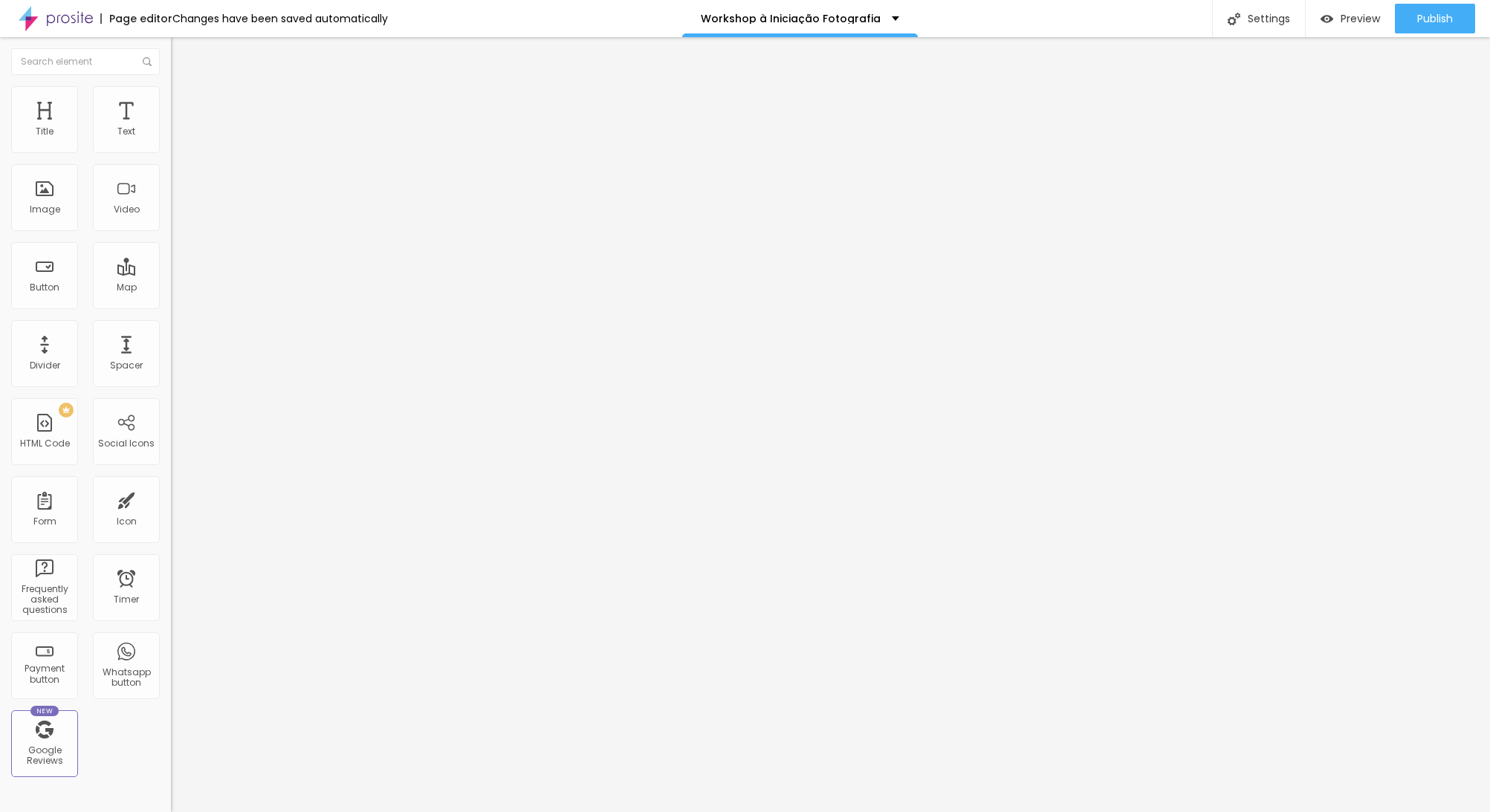
click at [171, 648] on div at bounding box center [256, 648] width 171 height 0
click at [171, 657] on div at bounding box center [256, 657] width 171 height 0
click at [1438, 23] on span "Publish" at bounding box center [1435, 19] width 36 height 12
click at [1427, 13] on span "Publish" at bounding box center [1435, 19] width 36 height 12
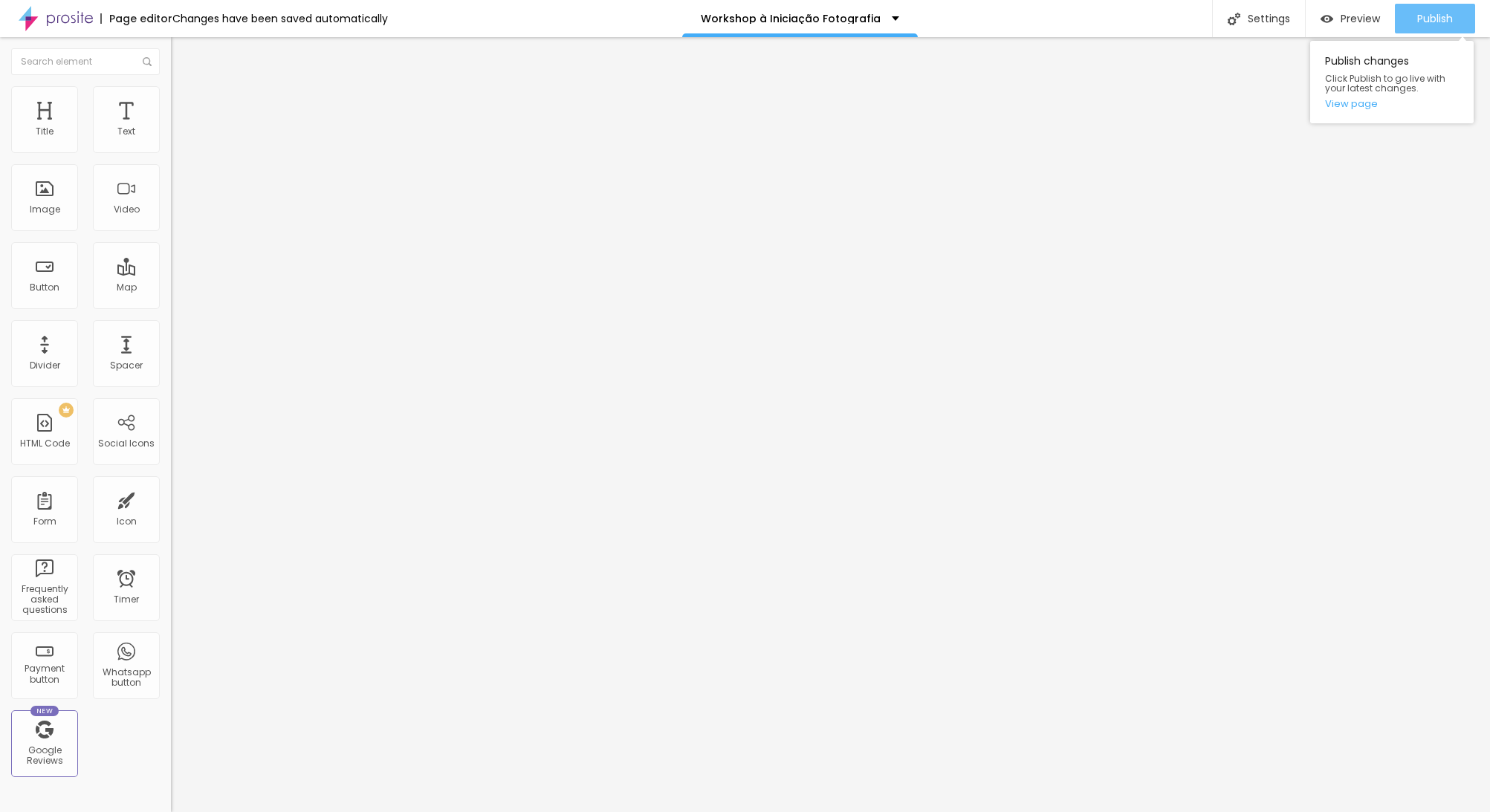
click at [1426, 19] on span "Publish" at bounding box center [1435, 19] width 36 height 12
click at [69, 291] on div "Button" at bounding box center [45, 276] width 67 height 67
click at [37, 277] on div "Button" at bounding box center [45, 276] width 67 height 67
drag, startPoint x: 68, startPoint y: 170, endPoint x: 7, endPoint y: 164, distance: 61.3
click at [171, 164] on div "Text Click me Align Size Default Small Default Big Link URL https:// Open in ne…" at bounding box center [256, 223] width 171 height 216
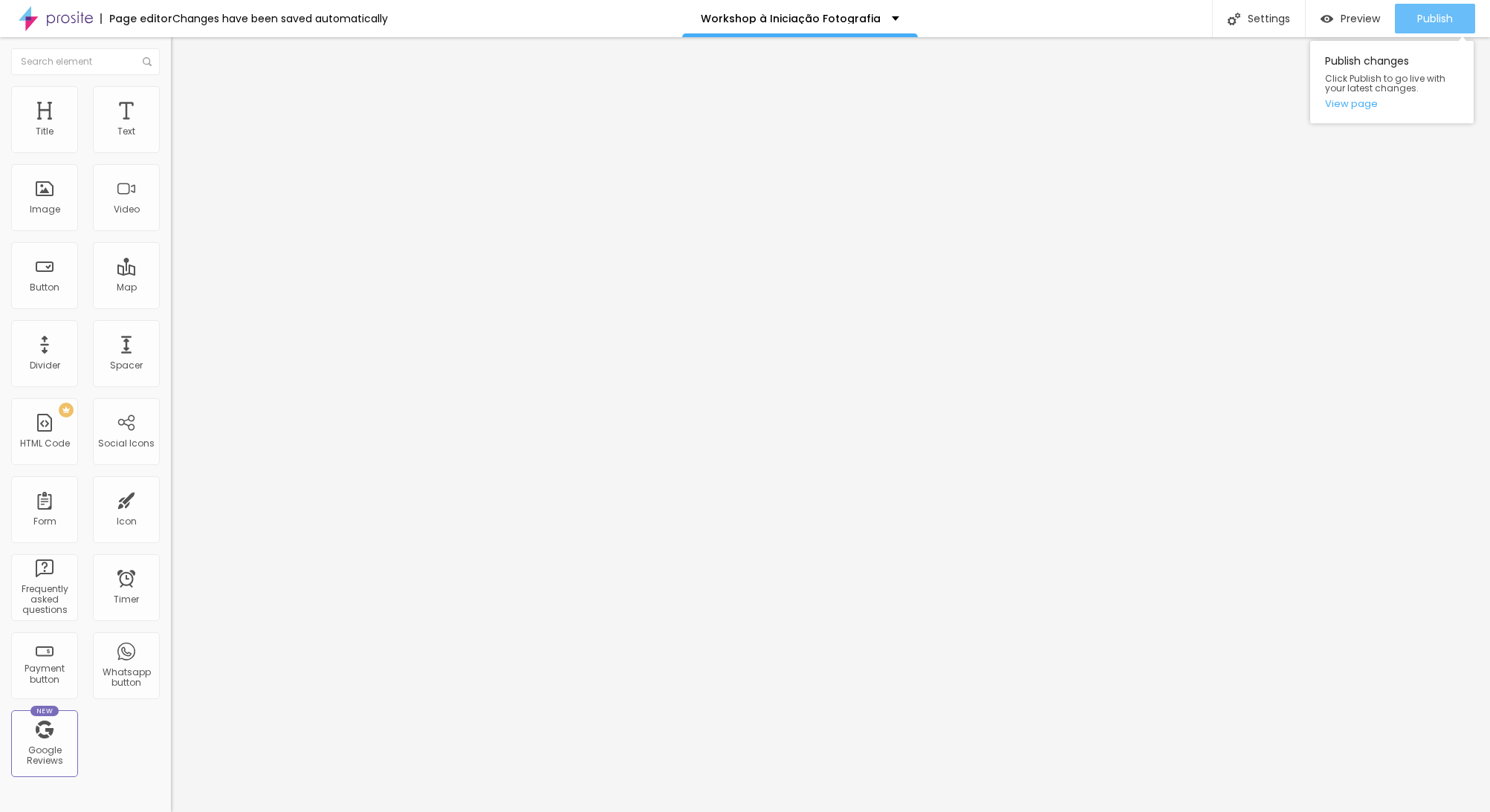
click at [1452, 23] on span "Publish" at bounding box center [1435, 19] width 36 height 12
click at [1453, 20] on span "Publish" at bounding box center [1435, 19] width 36 height 12
